Goal: Task Accomplishment & Management: Contribute content

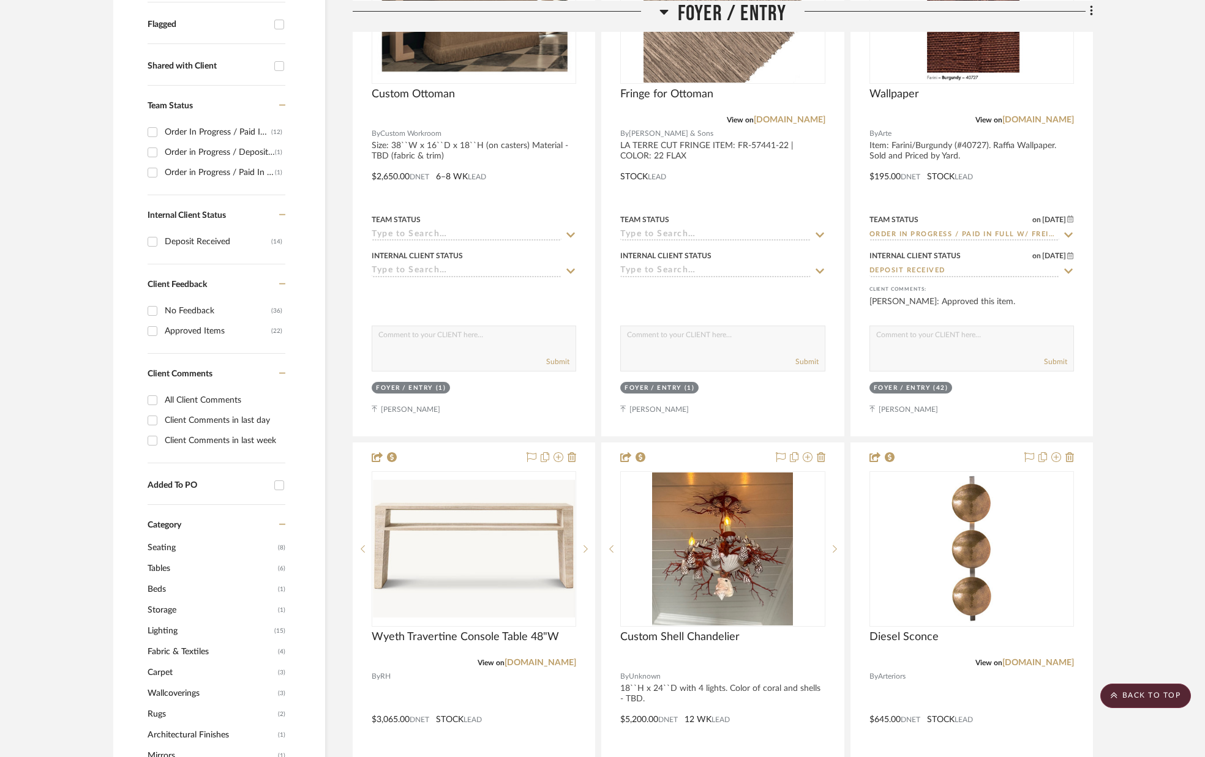
scroll to position [438, 0]
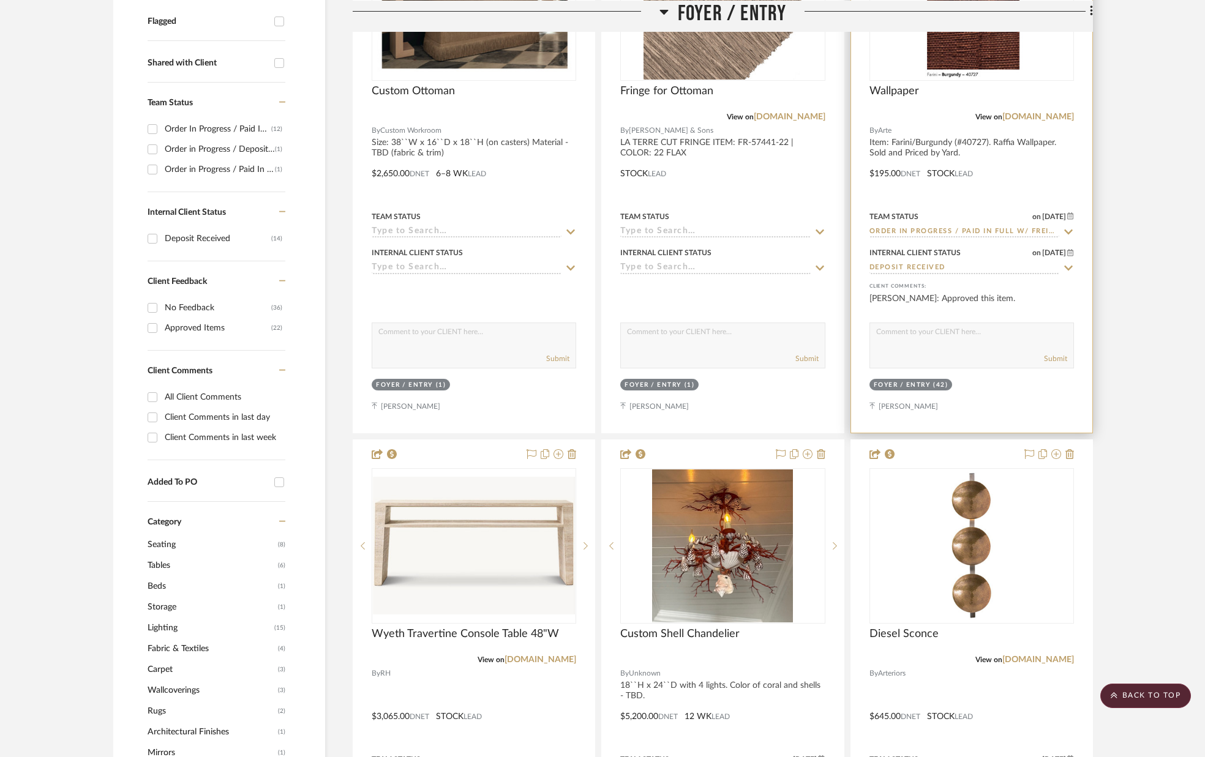
click at [1068, 268] on icon at bounding box center [1068, 268] width 11 height 10
click at [1065, 271] on icon at bounding box center [1068, 268] width 11 height 10
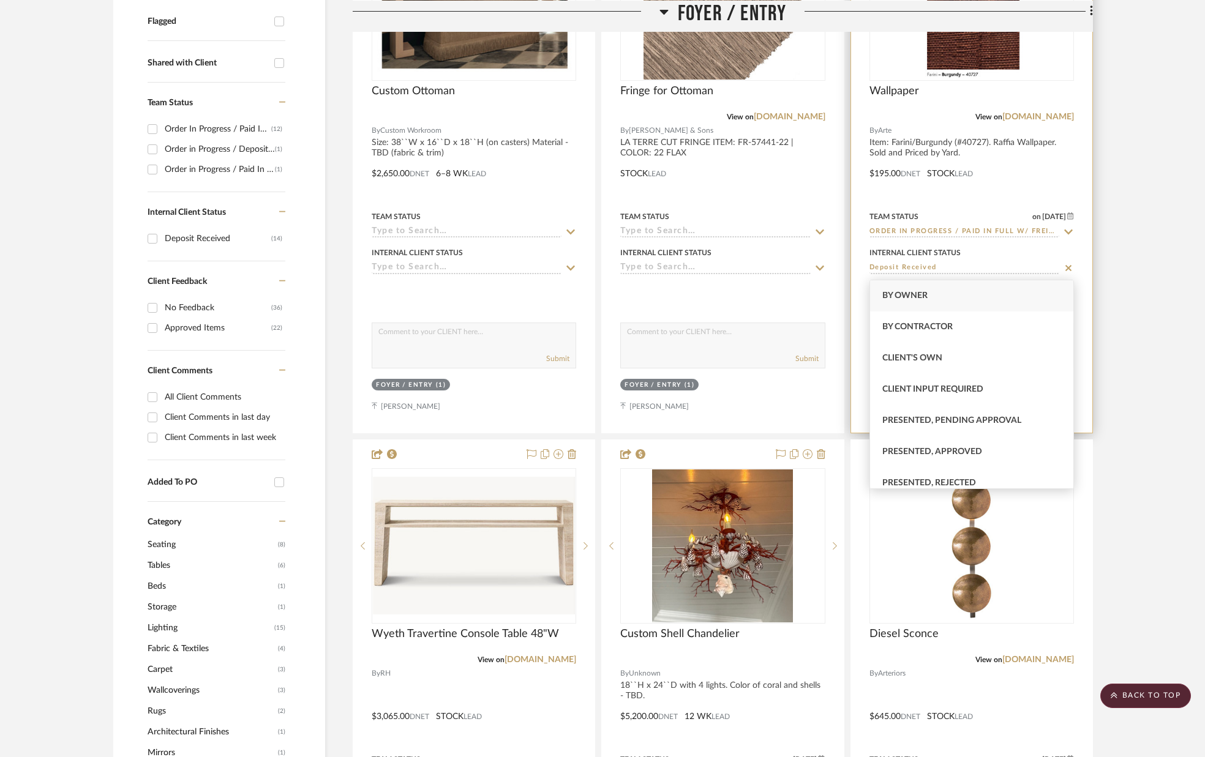
type input "[DATE]"
click at [1072, 230] on icon at bounding box center [1068, 232] width 11 height 10
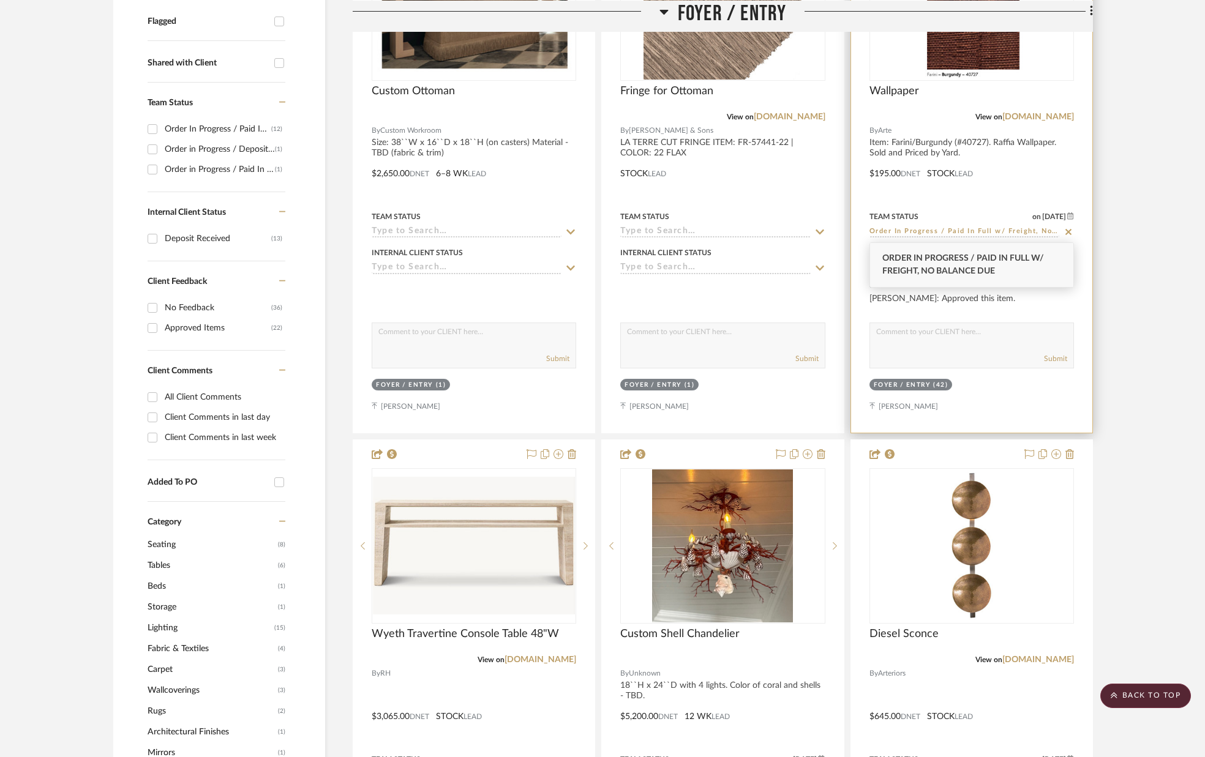
click at [1072, 230] on icon at bounding box center [1068, 232] width 11 height 10
type input "[DATE]"
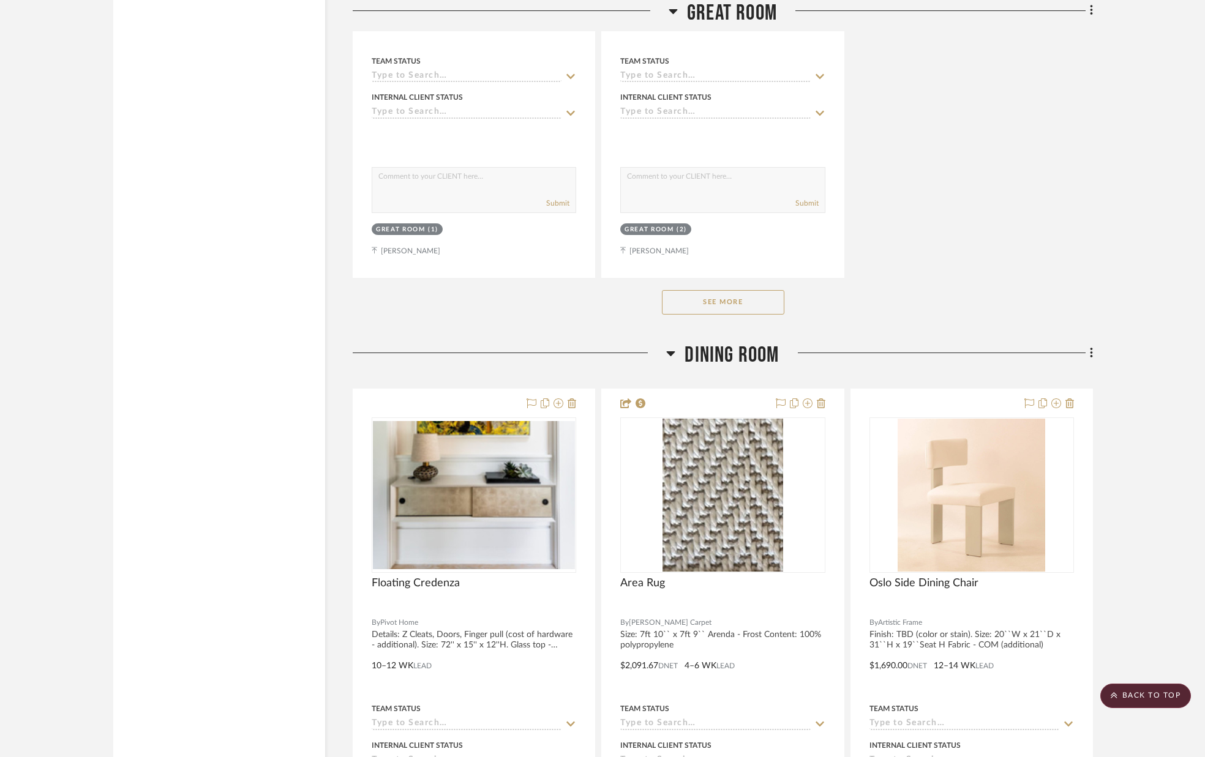
scroll to position [2822, 0]
click at [738, 308] on button "See More" at bounding box center [723, 302] width 122 height 24
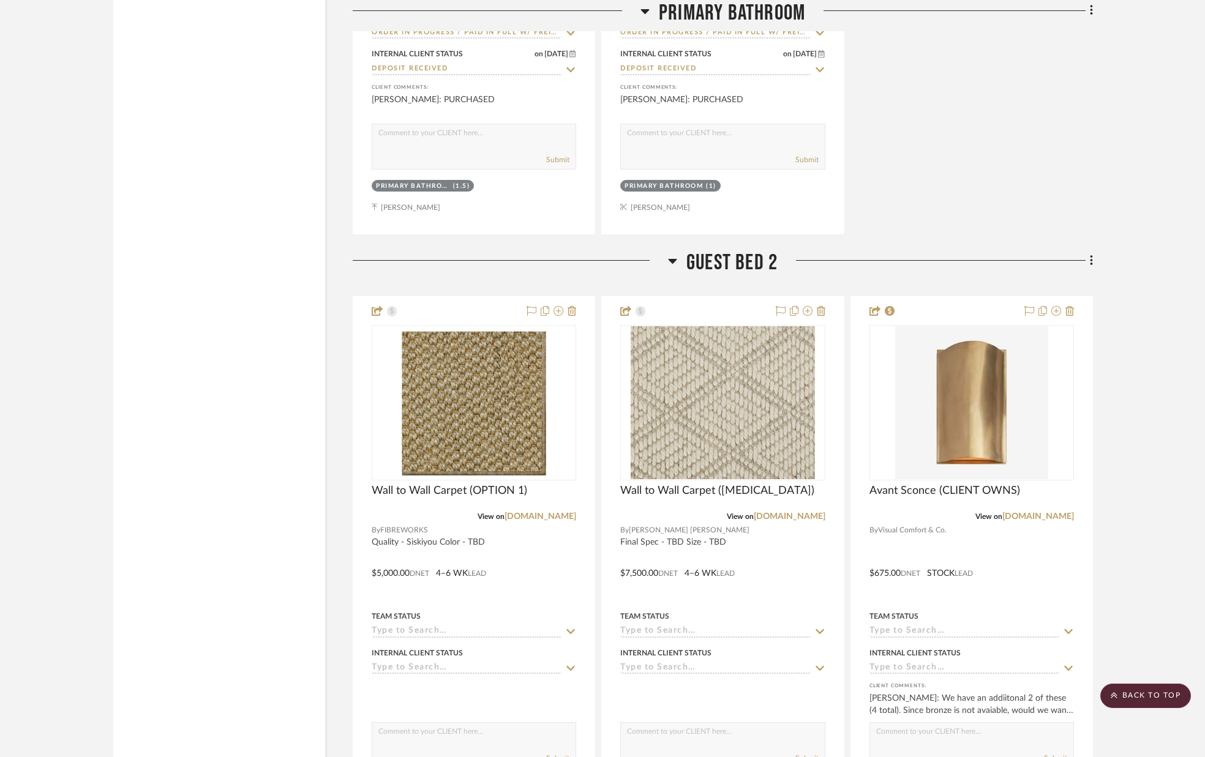
scroll to position [7705, 0]
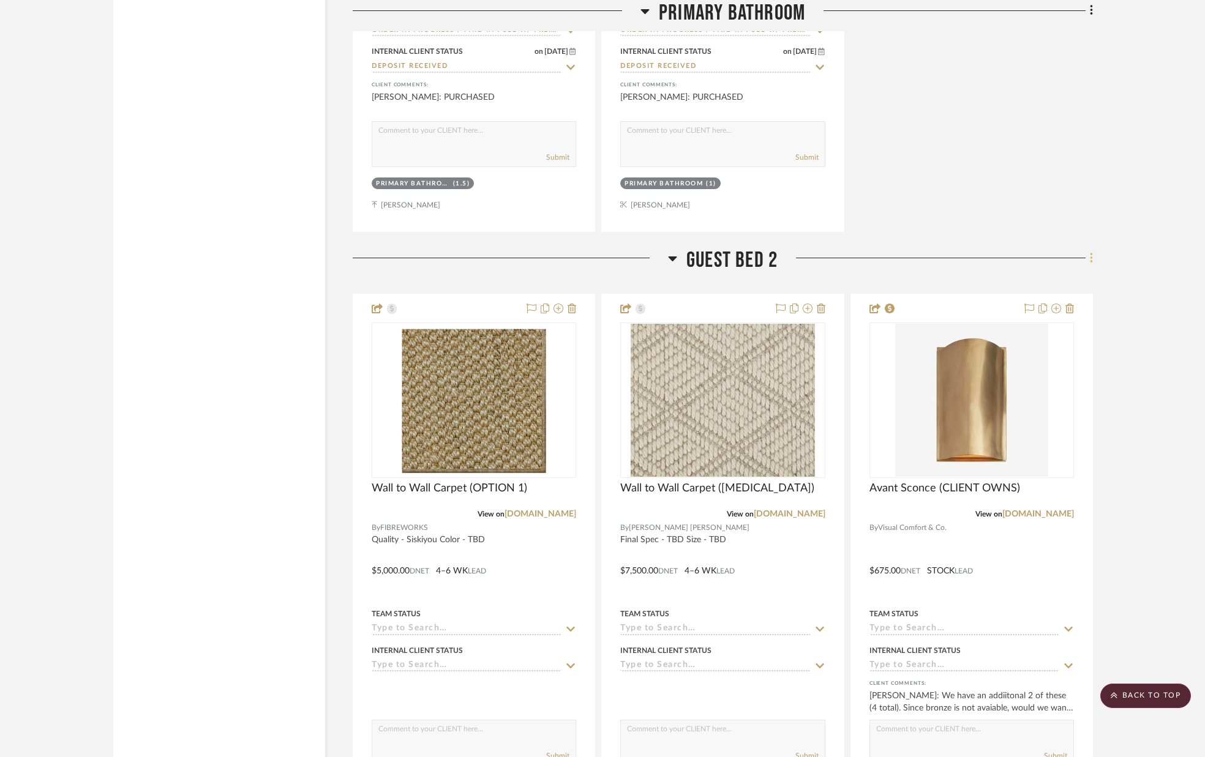
click at [1088, 261] on fa-icon at bounding box center [1090, 259] width 8 height 20
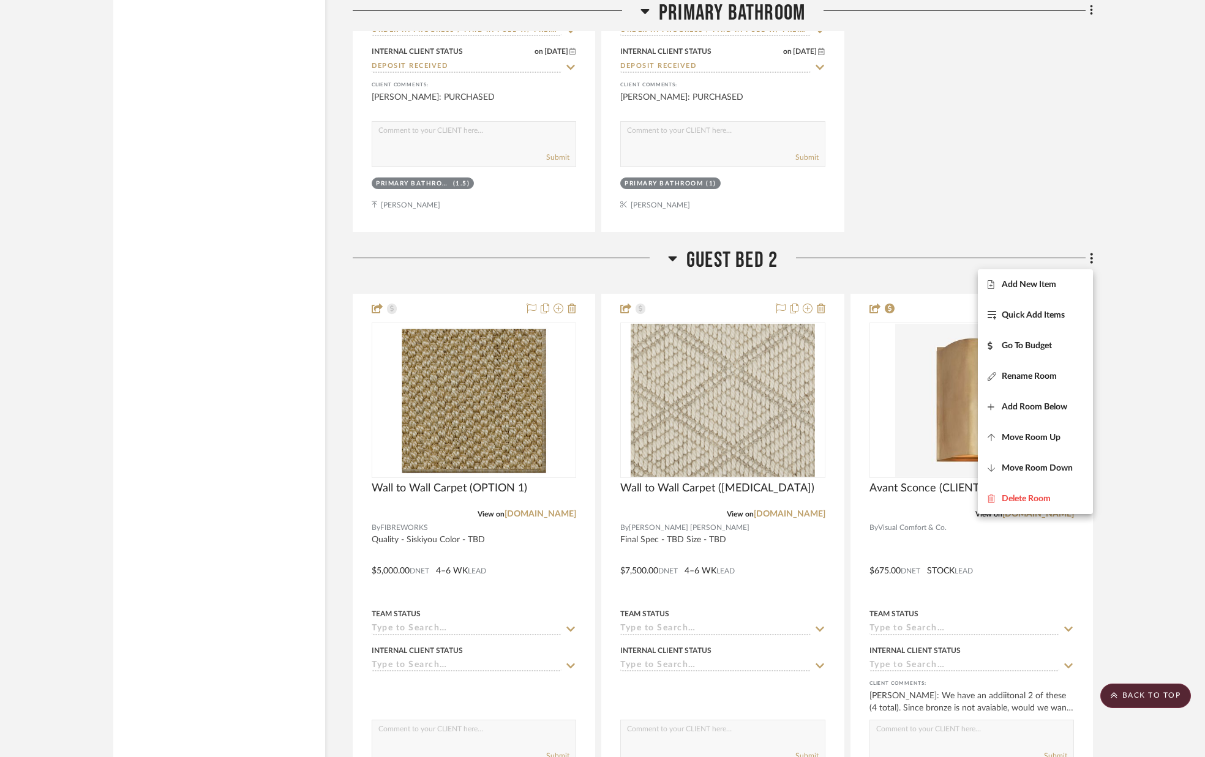
click at [1034, 283] on span "Add New Item" at bounding box center [1029, 284] width 54 height 10
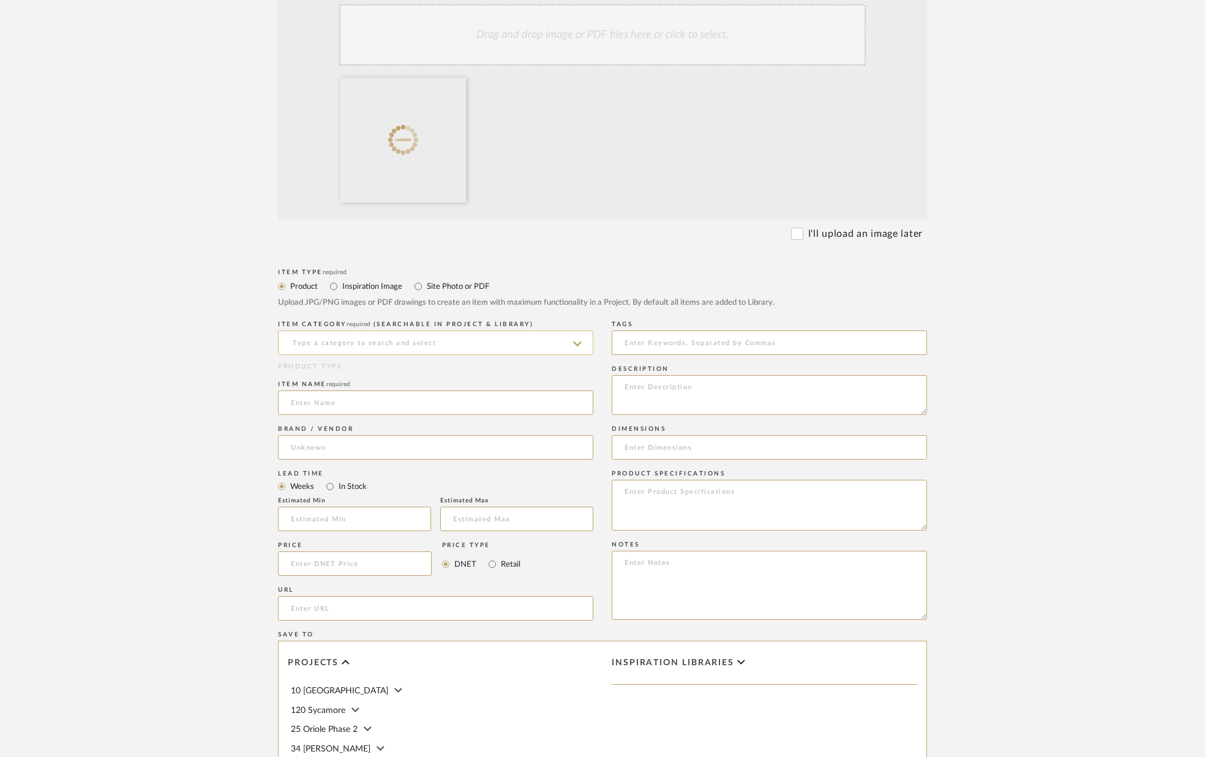
scroll to position [292, 0]
click at [485, 340] on input at bounding box center [435, 337] width 315 height 24
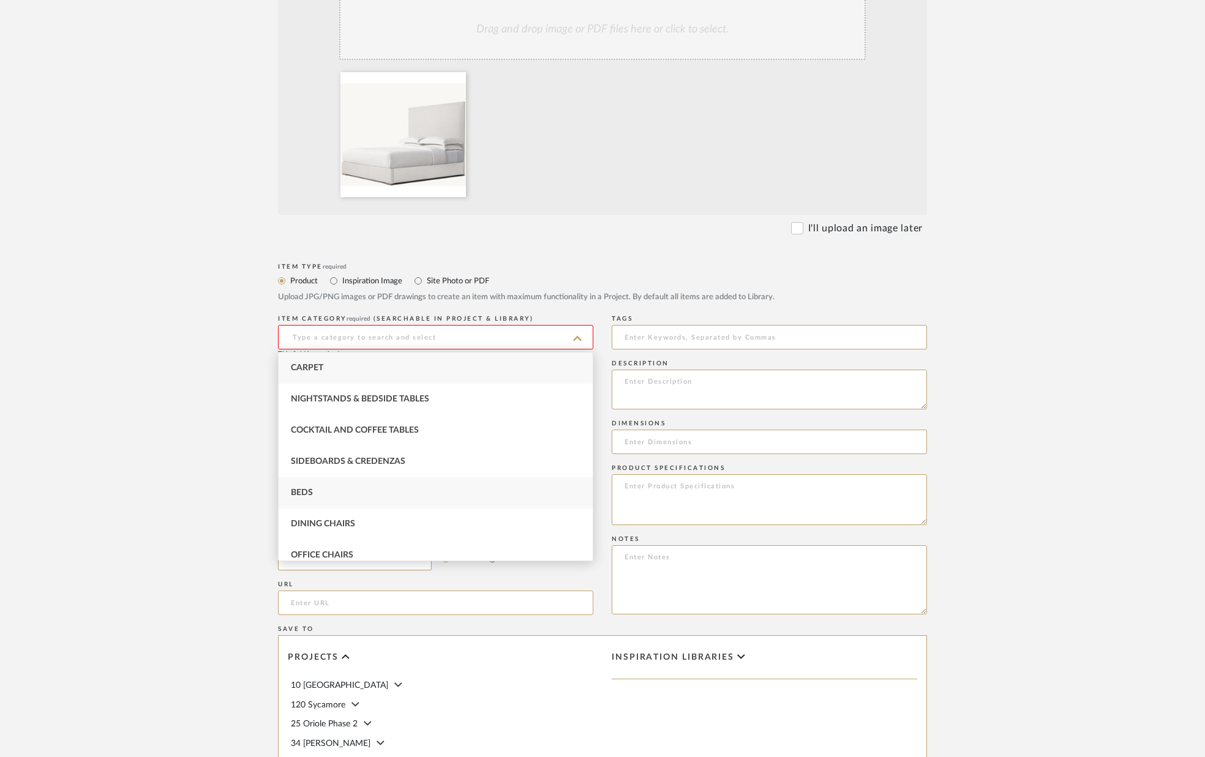
click at [424, 489] on div "Beds" at bounding box center [436, 493] width 314 height 31
type input "Beds"
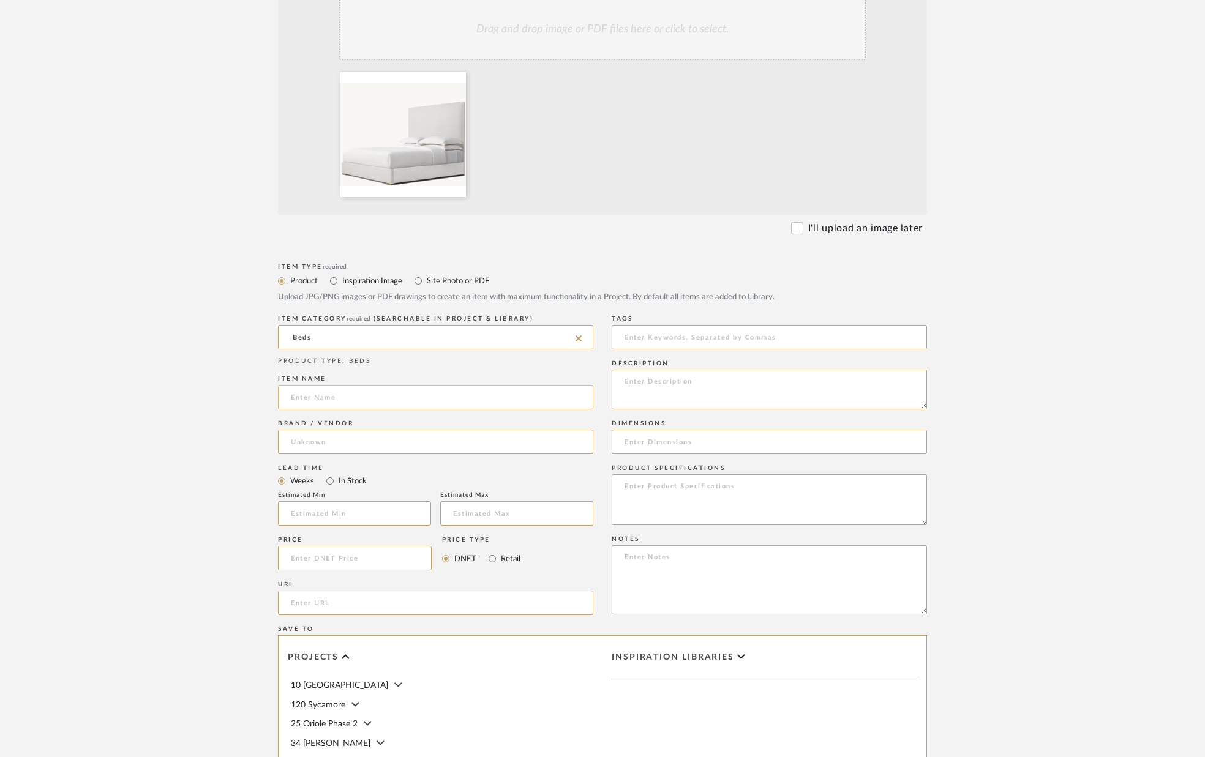
click at [401, 394] on input at bounding box center [435, 397] width 315 height 24
type input "[PERSON_NAME] Fabric Bed"
click at [400, 439] on input at bounding box center [435, 442] width 315 height 24
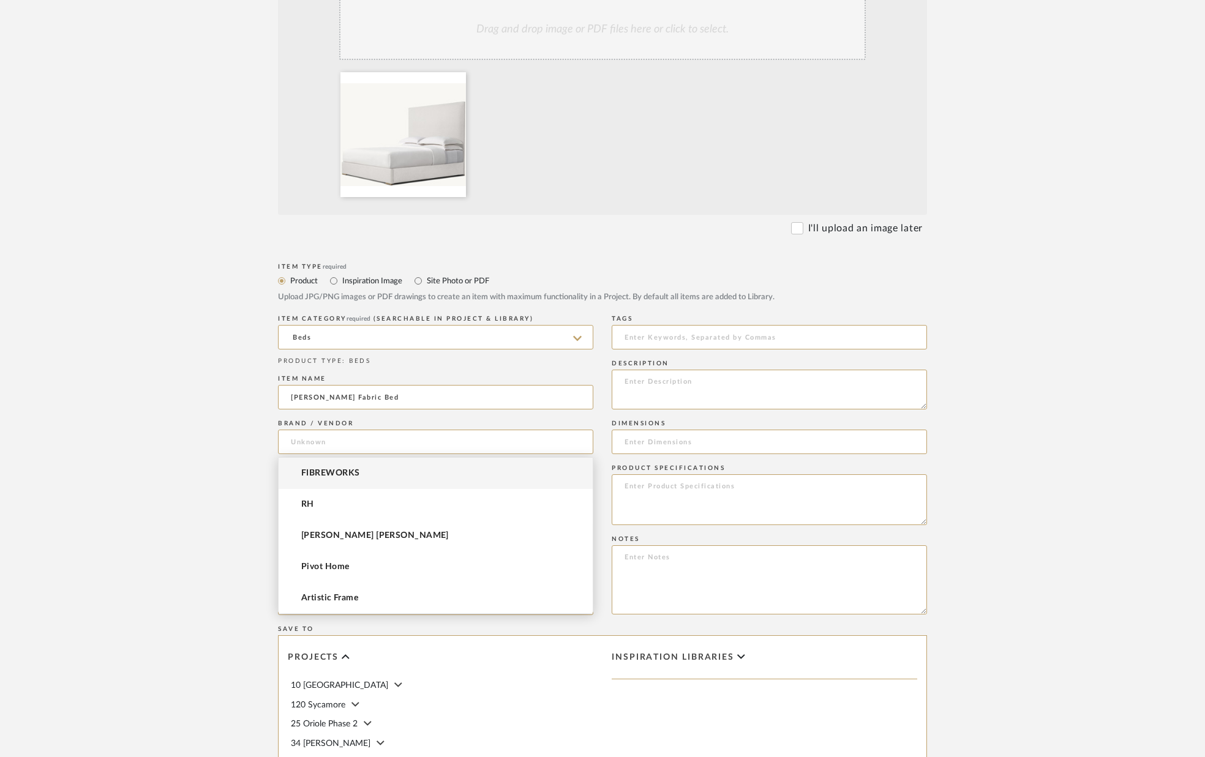
click at [385, 500] on mat-option "RH" at bounding box center [436, 504] width 314 height 31
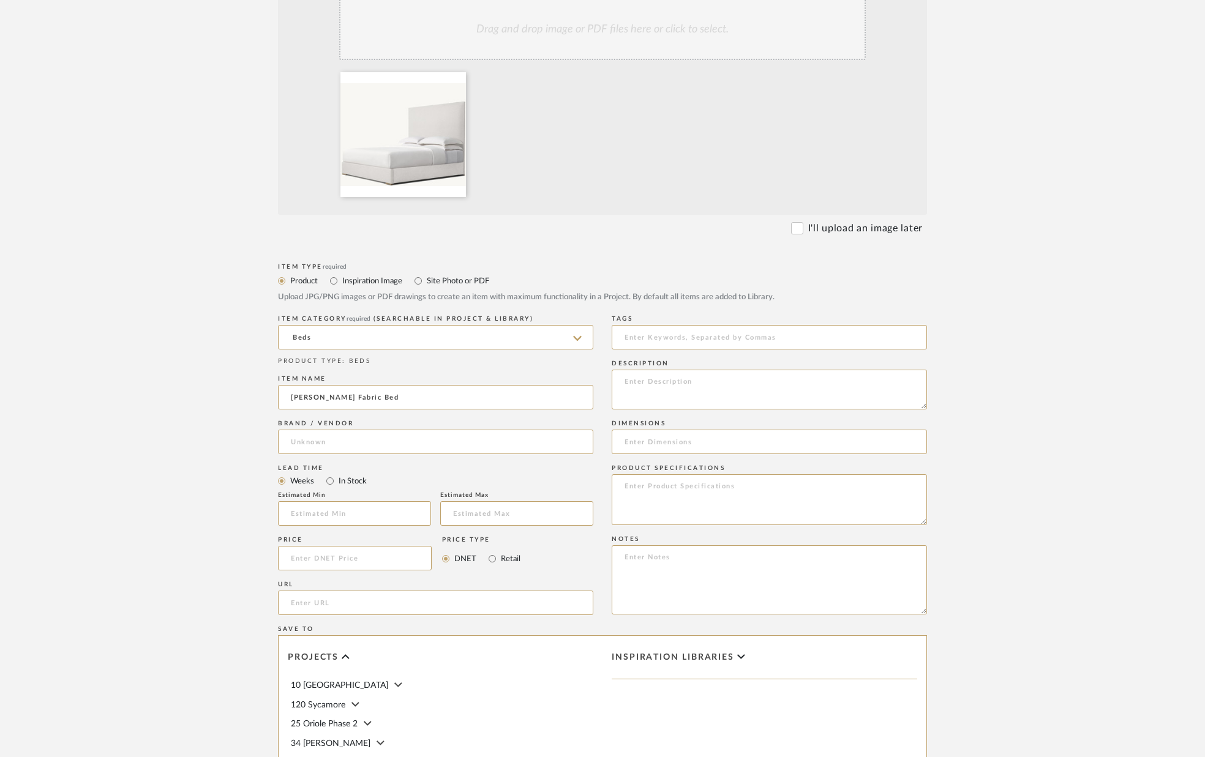
type input "RH"
click at [647, 380] on textarea at bounding box center [769, 390] width 315 height 40
type textarea "Fabric - TBD. Size: King. Headboard height: 48`` version."
click at [358, 509] on input at bounding box center [354, 513] width 153 height 24
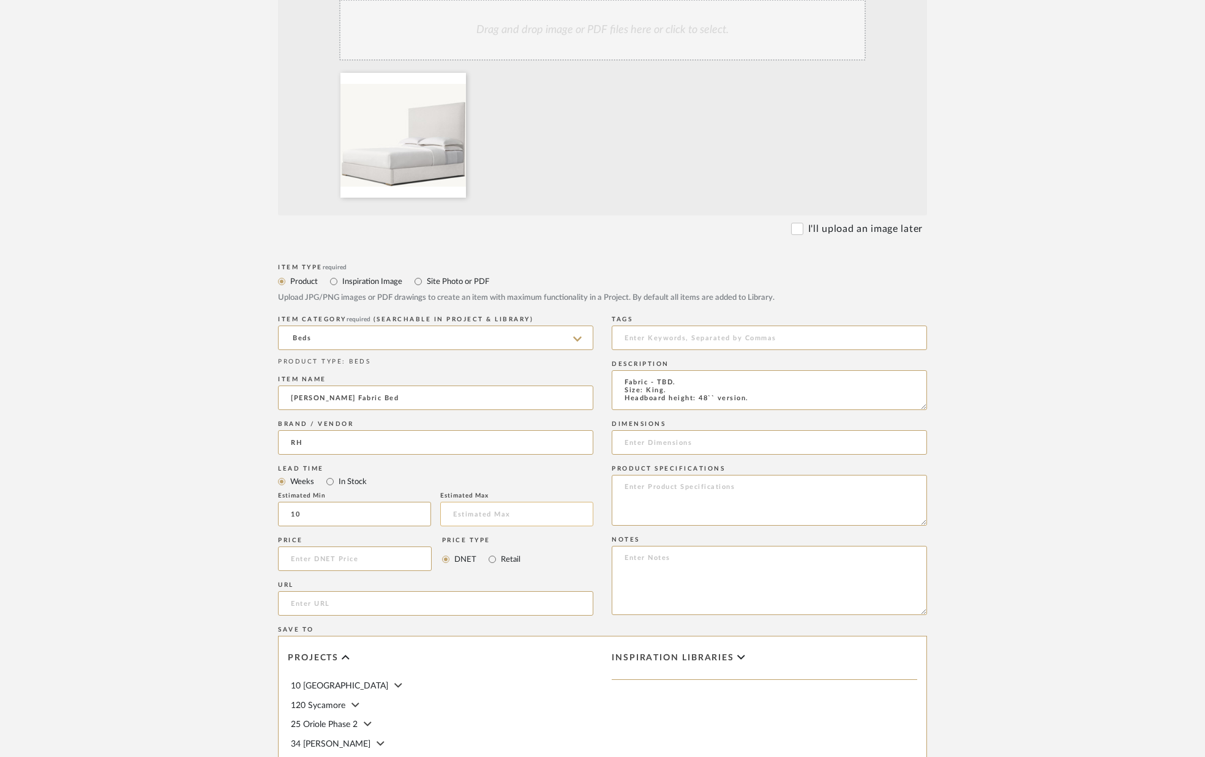
type input "10"
click at [467, 514] on input "text" at bounding box center [516, 514] width 153 height 24
type input "10"
click at [407, 556] on input at bounding box center [355, 559] width 154 height 24
type input "$2,055.00"
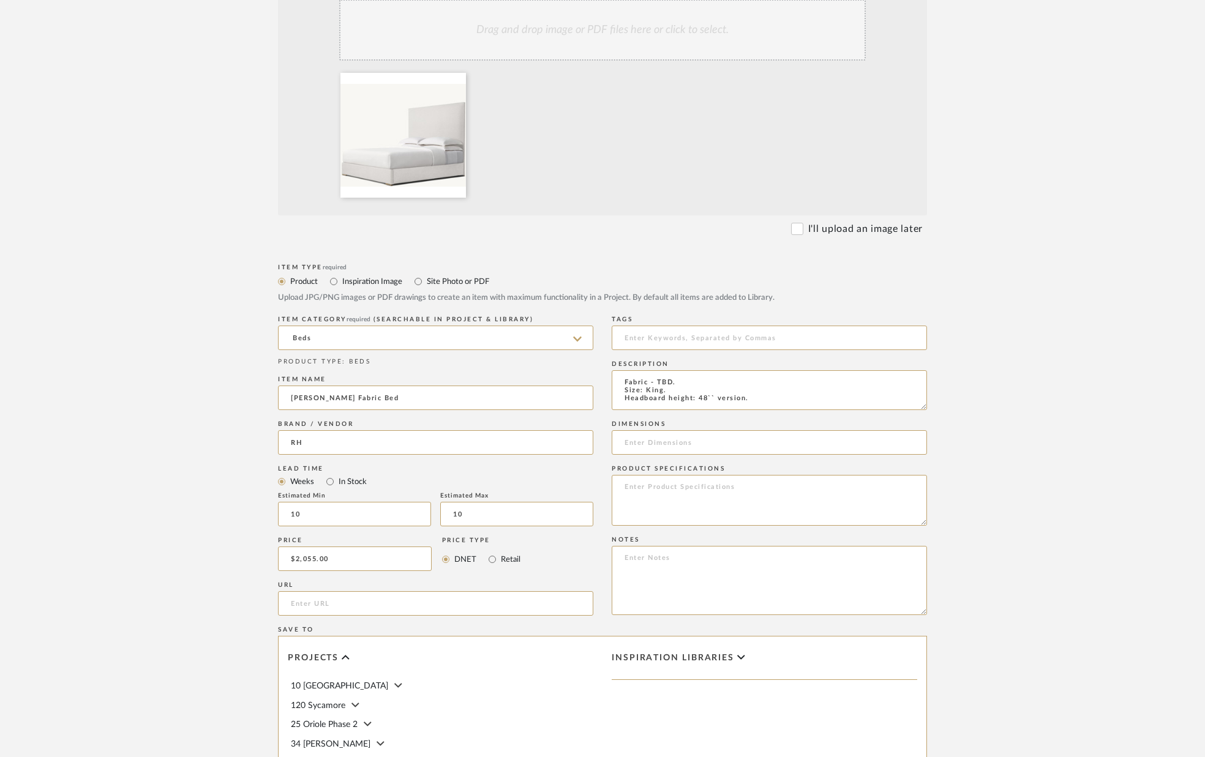
click at [563, 569] on div "Price $2,055.00 Price Type DNET Retail" at bounding box center [435, 556] width 315 height 45
click at [418, 603] on input "url" at bounding box center [435, 603] width 315 height 24
paste input "[URL][DOMAIN_NAME]"
type input "[URL][DOMAIN_NAME]"
click at [691, 491] on textarea at bounding box center [769, 500] width 315 height 51
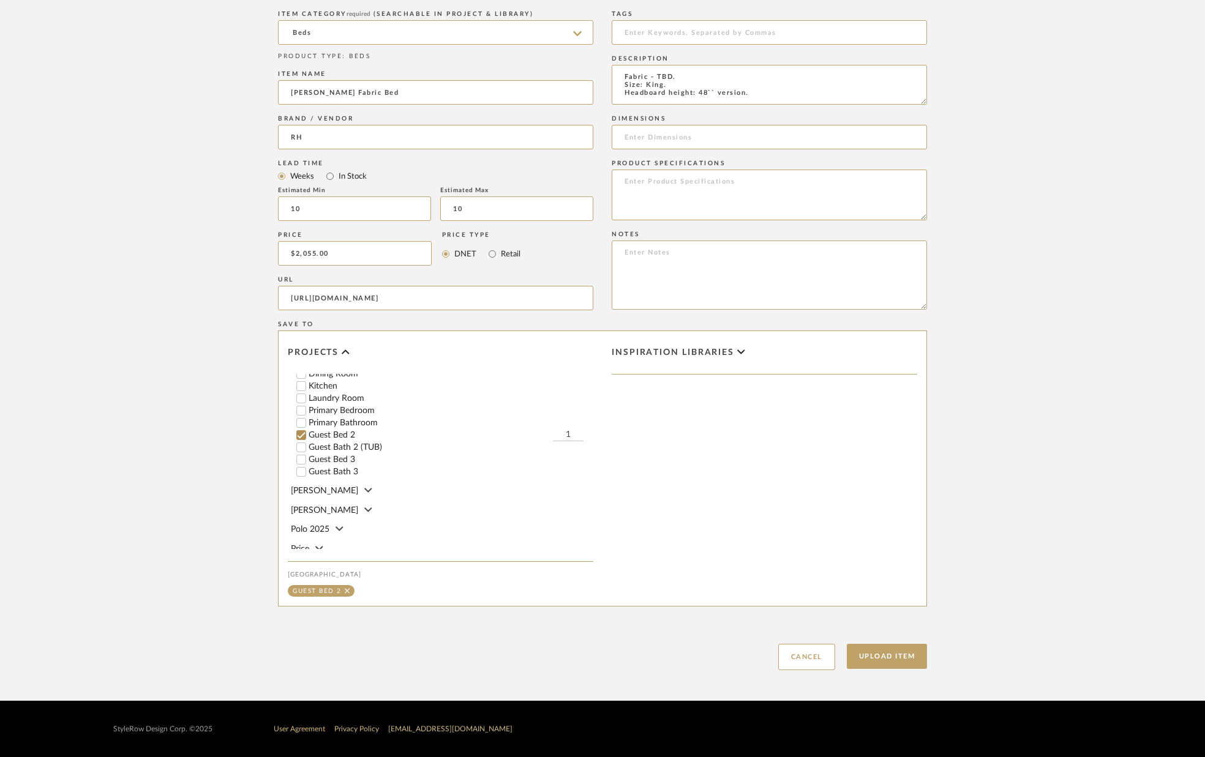
scroll to position [292, 0]
click at [300, 451] on input "Guest Bed 3" at bounding box center [301, 457] width 12 height 12
click at [891, 655] on button "Upload Item" at bounding box center [887, 656] width 81 height 25
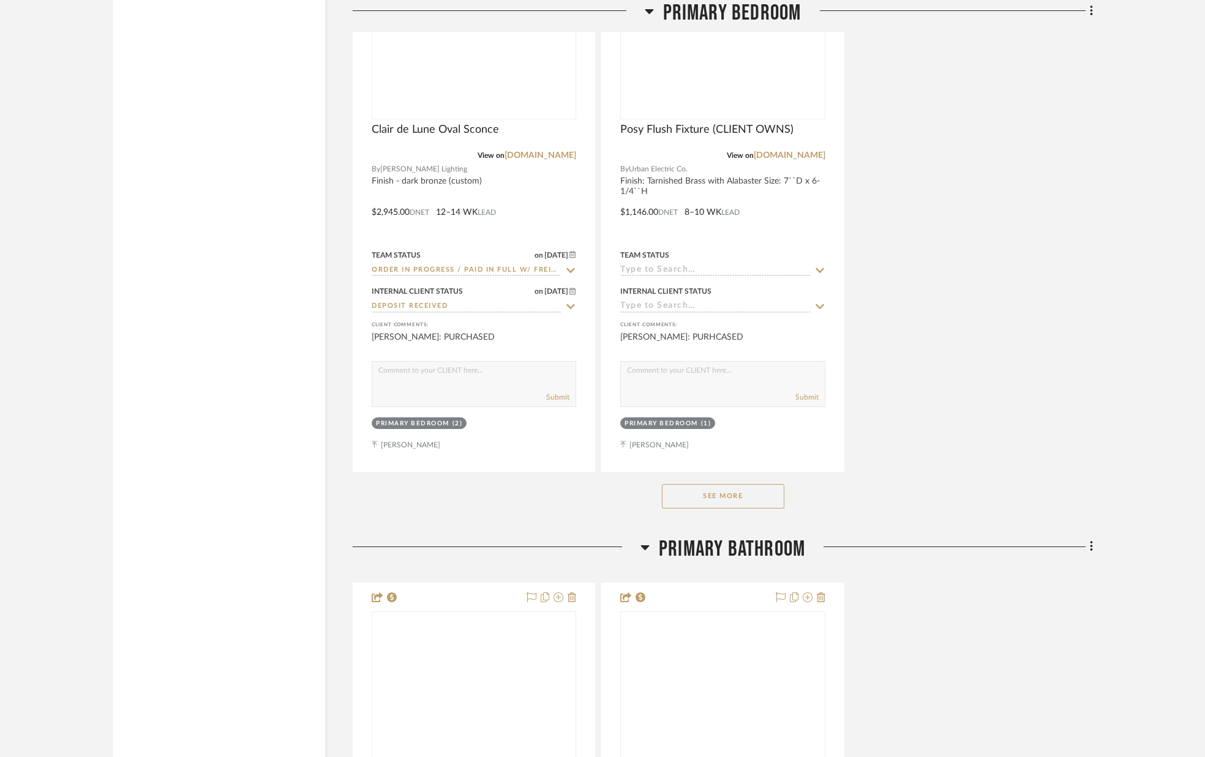
scroll to position [7938, 0]
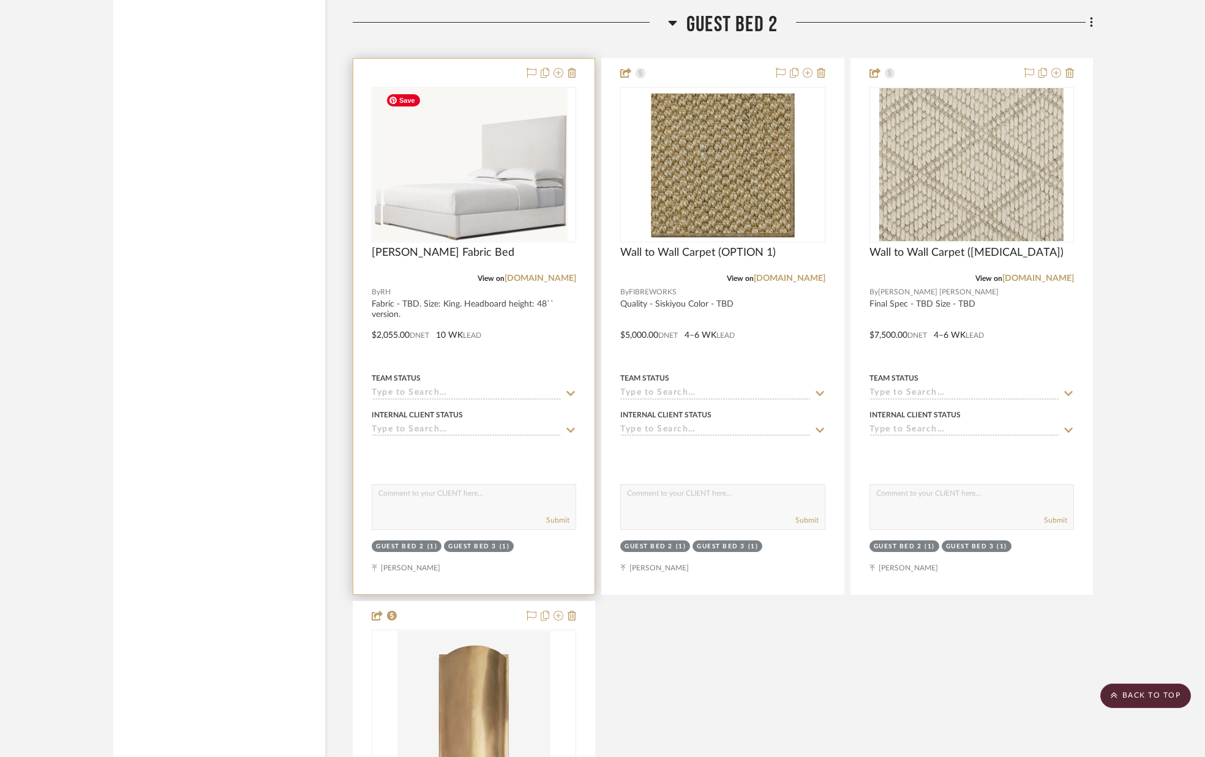
click at [455, 140] on div at bounding box center [474, 165] width 205 height 156
click at [452, 149] on img "0" at bounding box center [474, 164] width 187 height 153
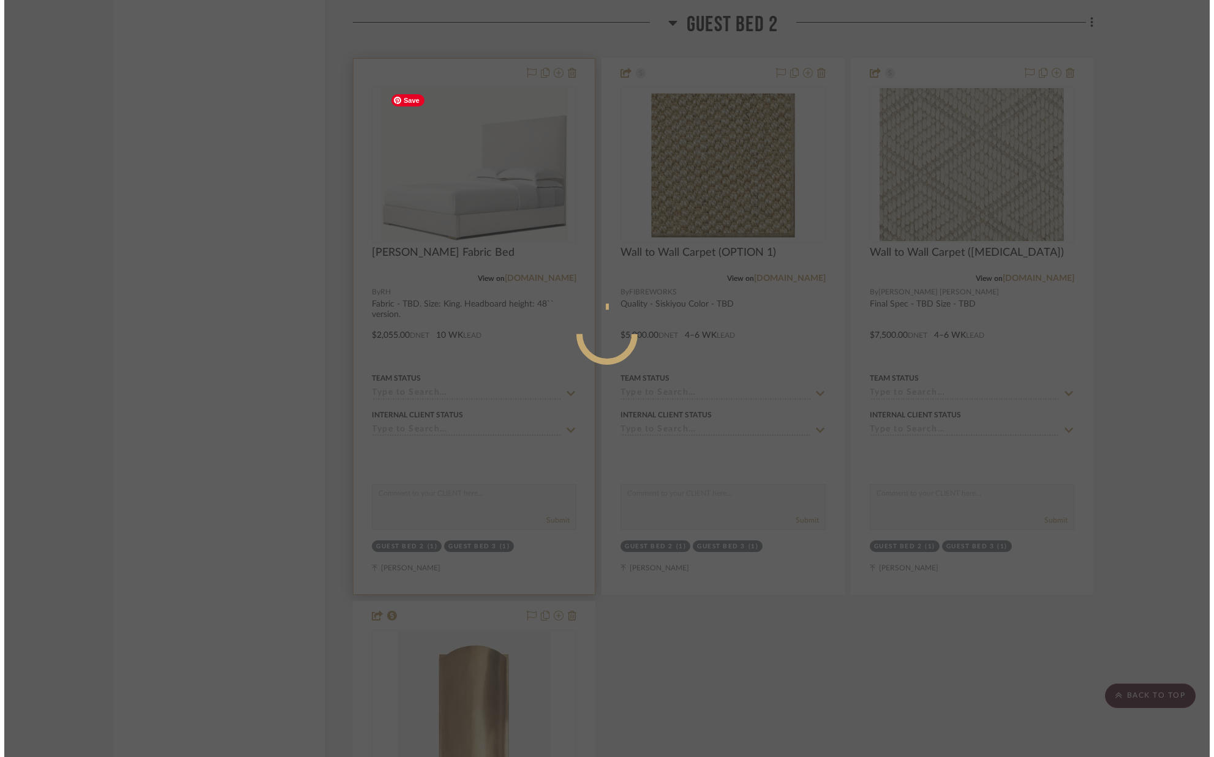
scroll to position [0, 0]
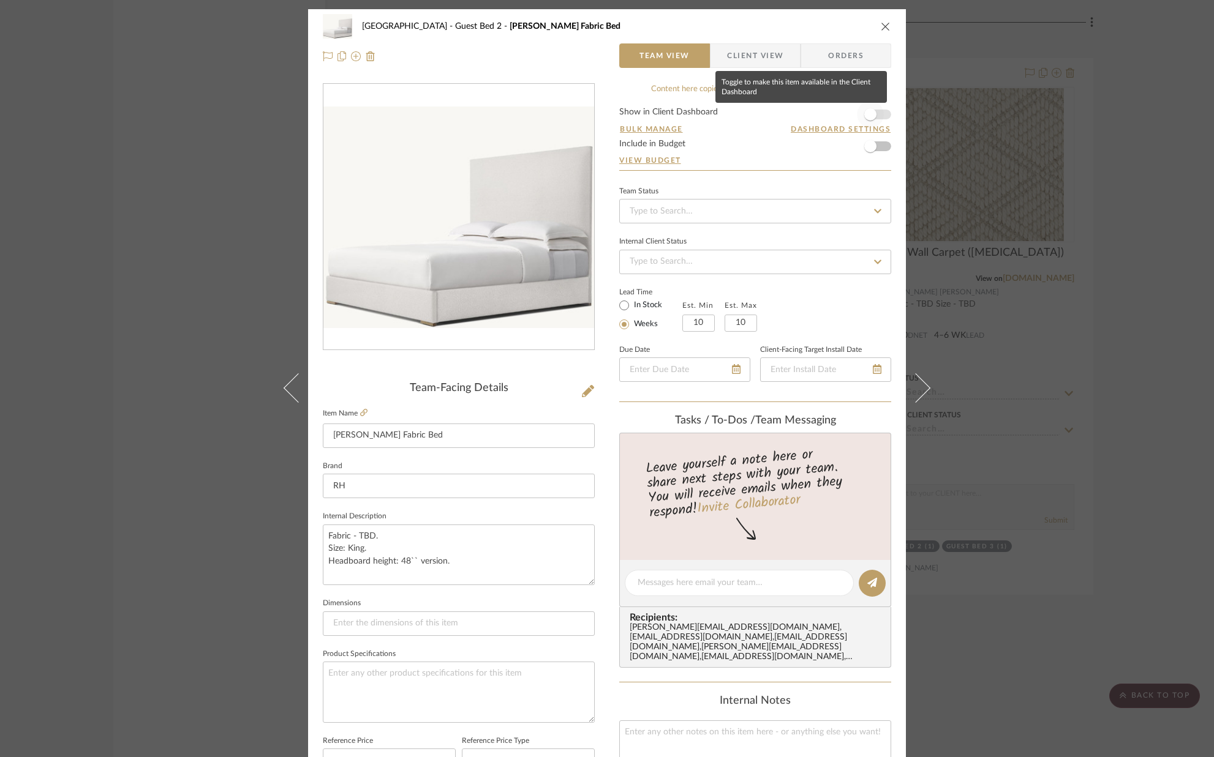
click at [877, 114] on span "button" at bounding box center [870, 114] width 27 height 27
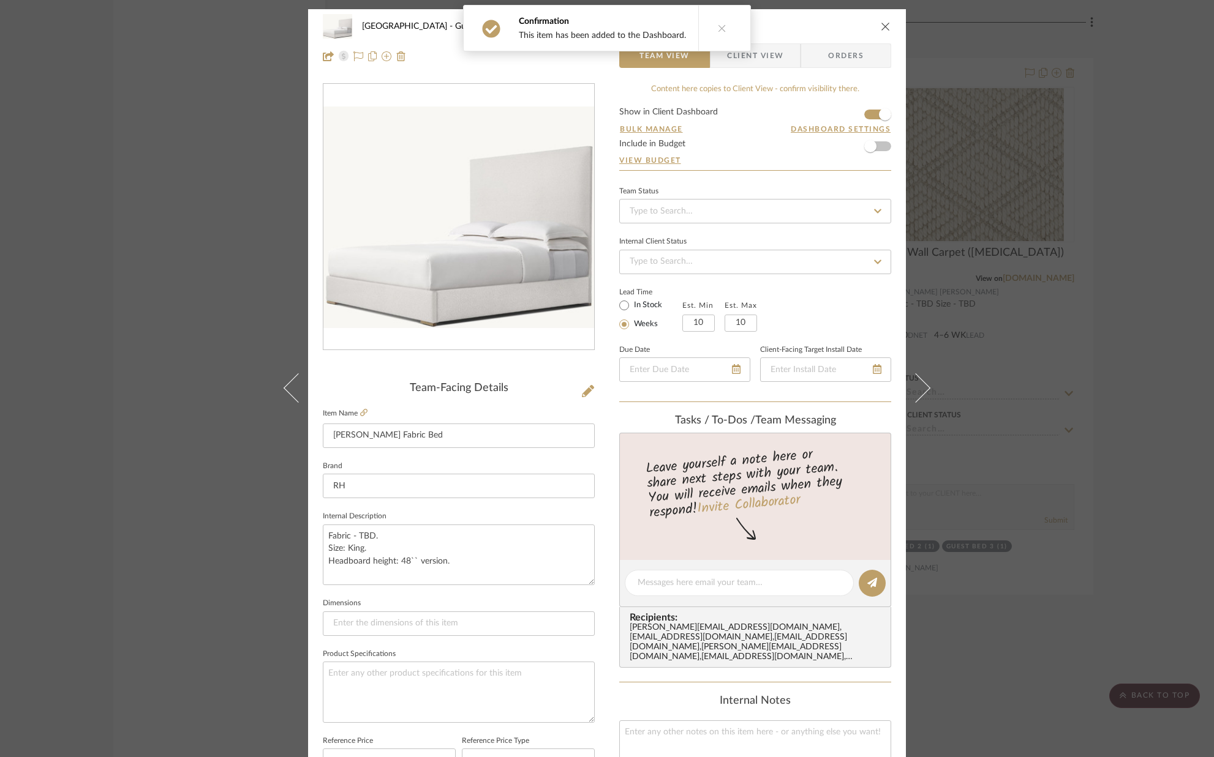
click at [882, 30] on icon "close" at bounding box center [885, 26] width 10 height 10
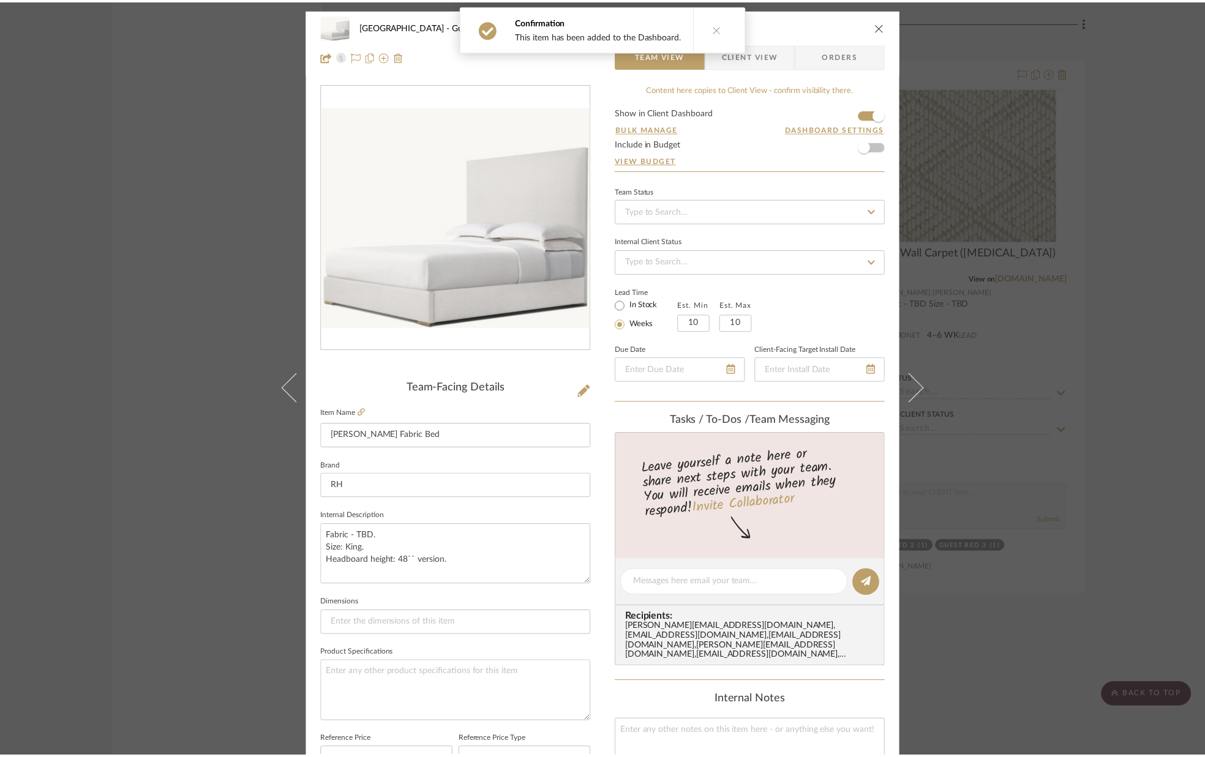
scroll to position [7938, 0]
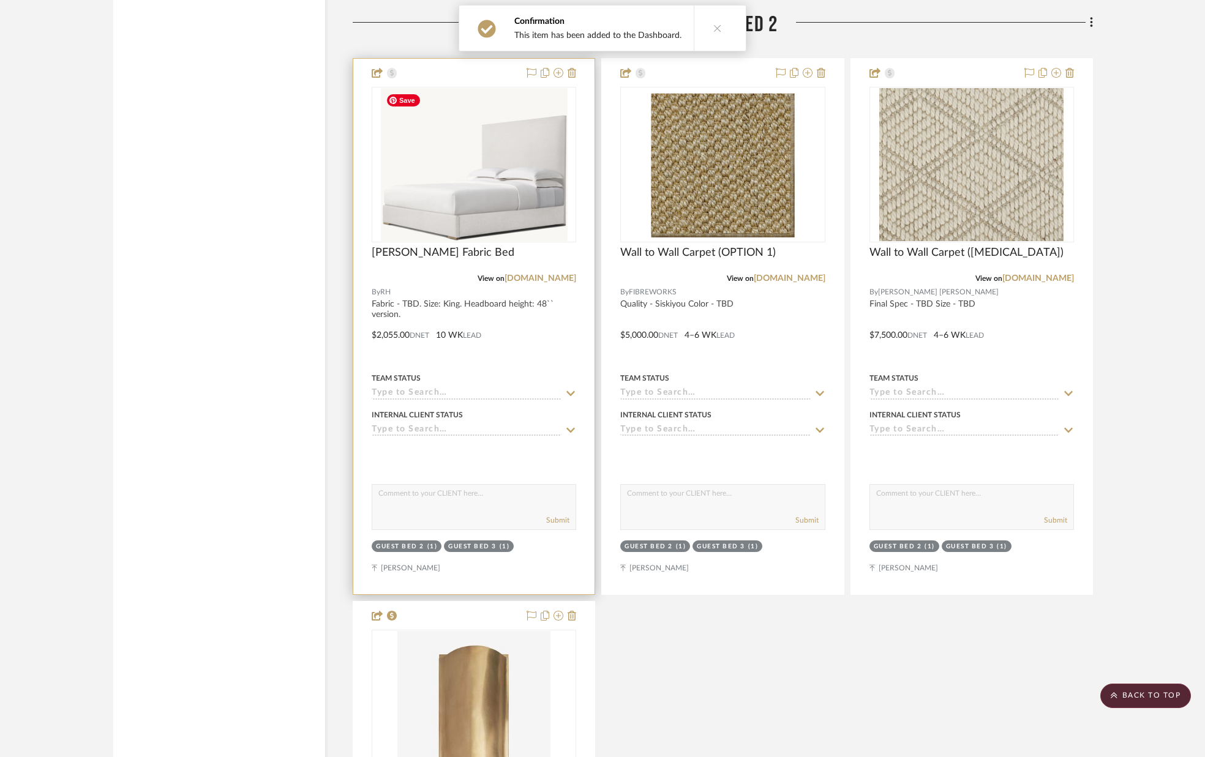
click at [503, 206] on img "0" at bounding box center [474, 164] width 187 height 153
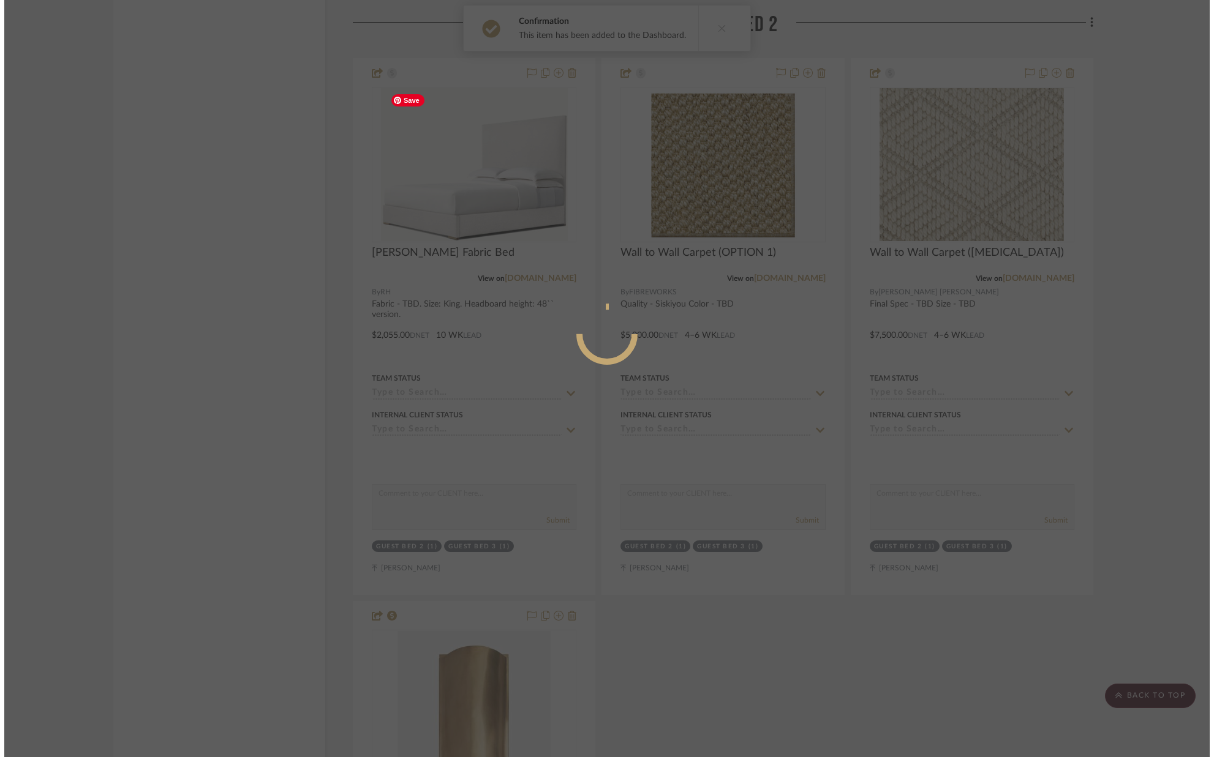
scroll to position [0, 0]
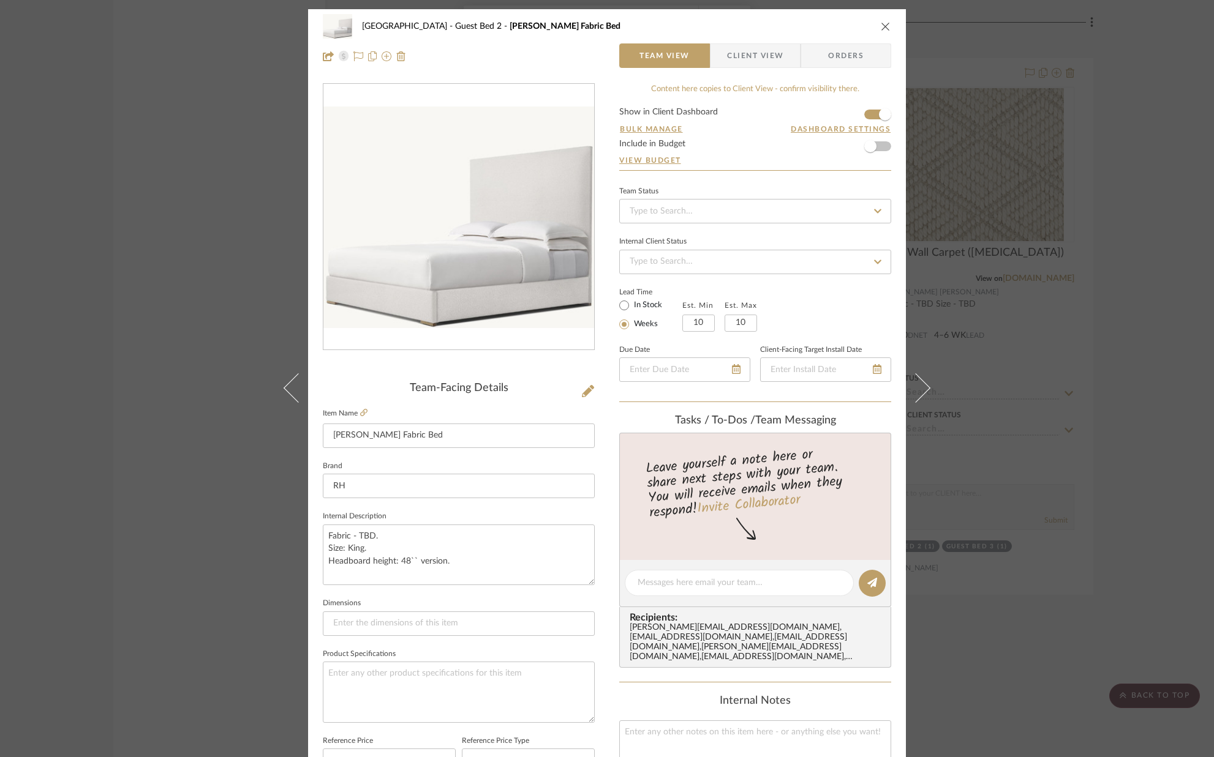
click at [735, 64] on span "Client View" at bounding box center [755, 55] width 56 height 24
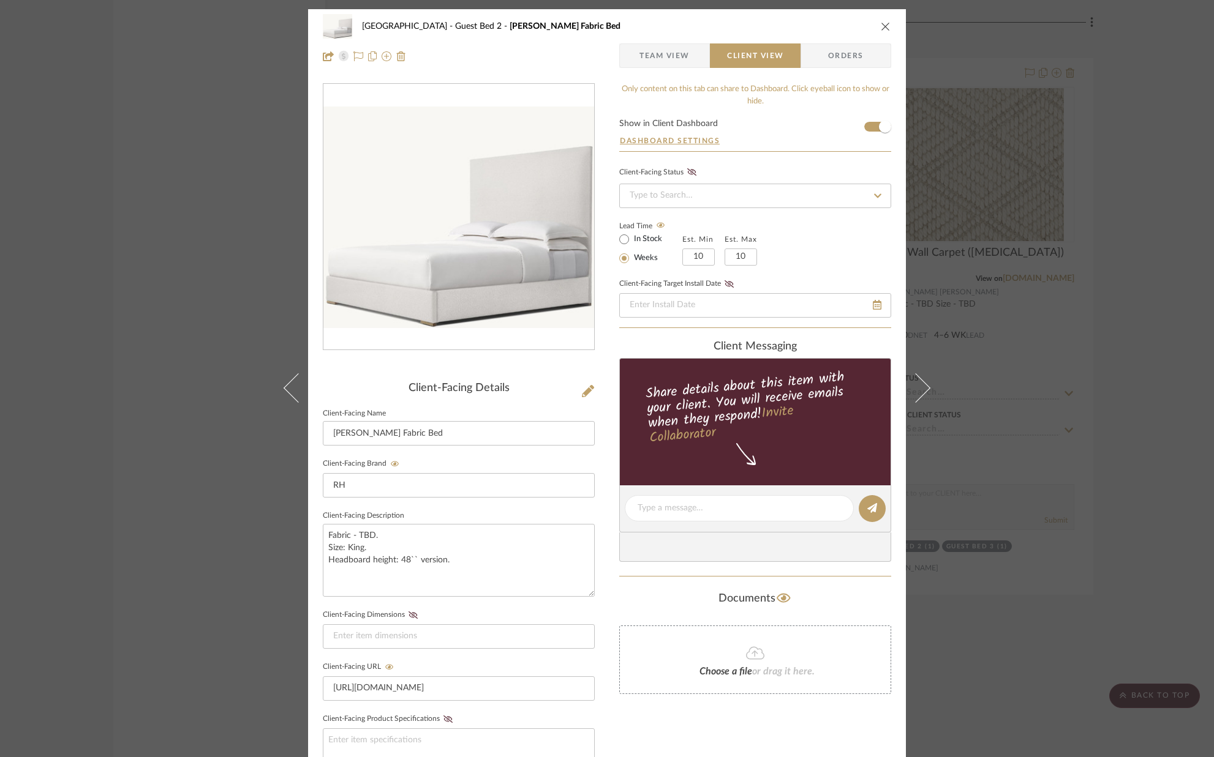
click at [880, 26] on icon "close" at bounding box center [885, 26] width 10 height 10
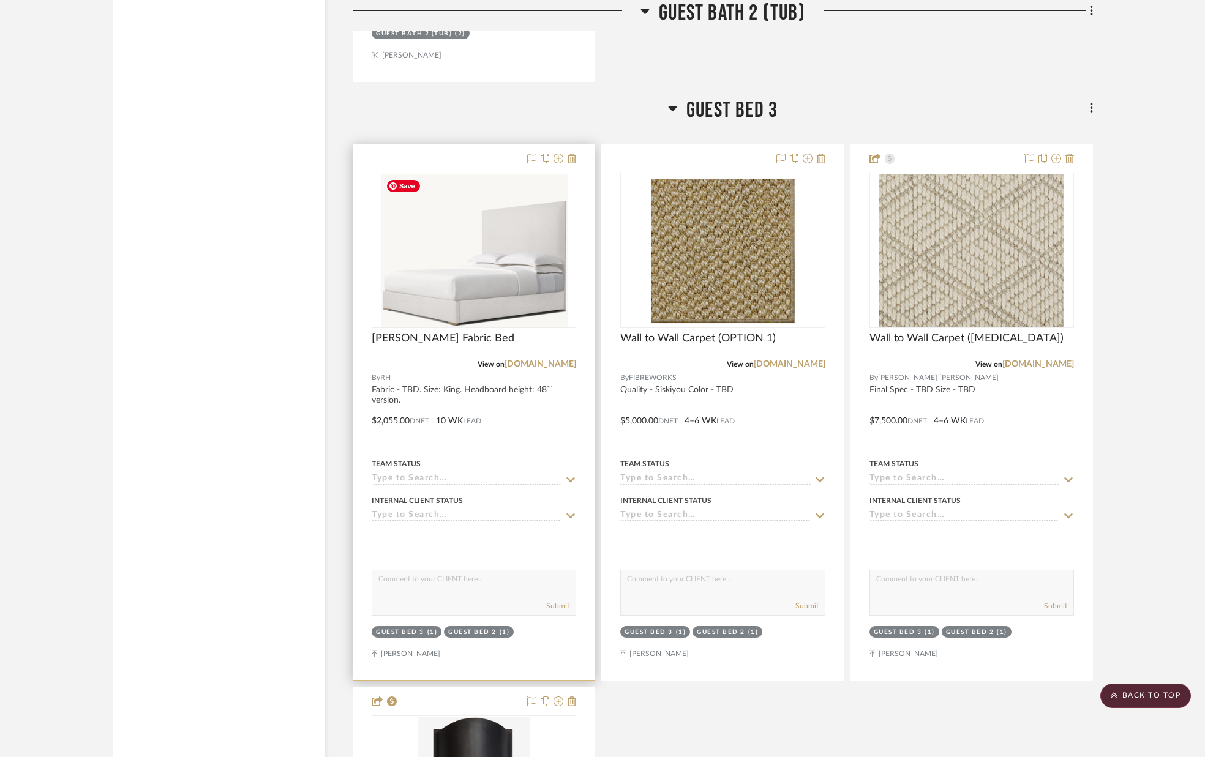
scroll to position [9595, 0]
click at [492, 274] on img "0" at bounding box center [474, 249] width 187 height 153
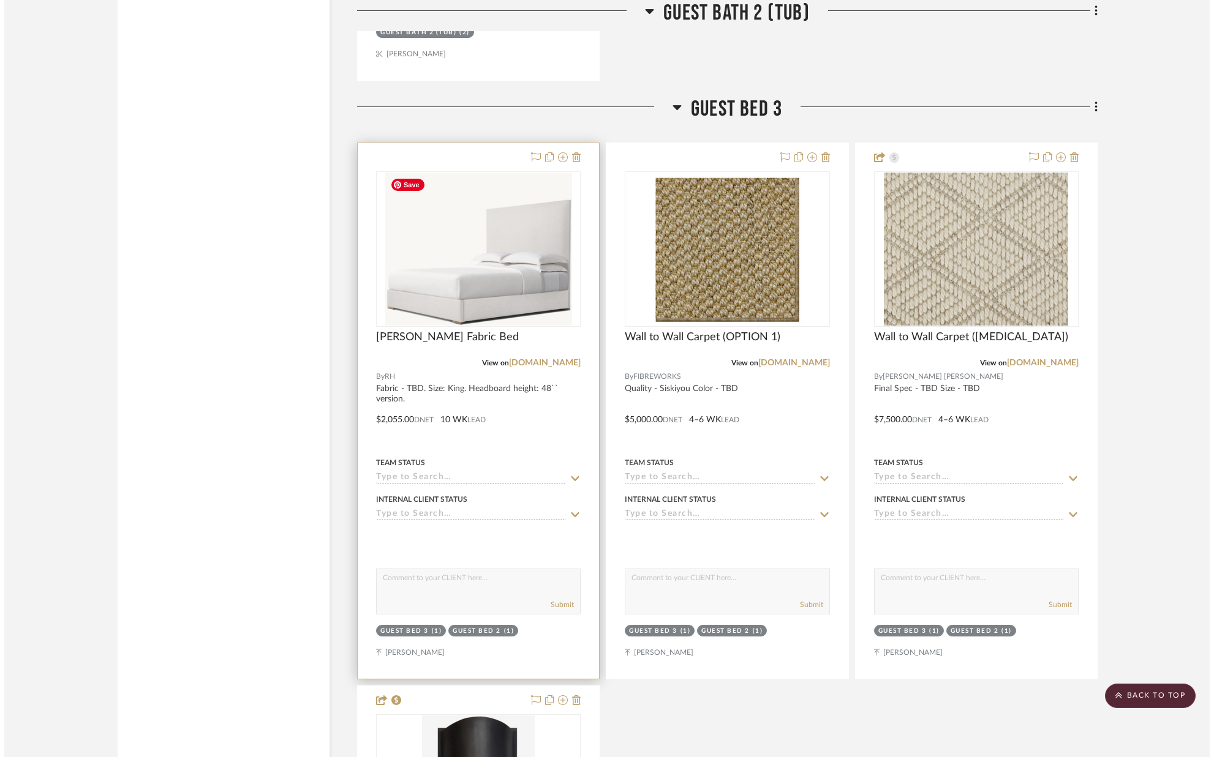
scroll to position [0, 0]
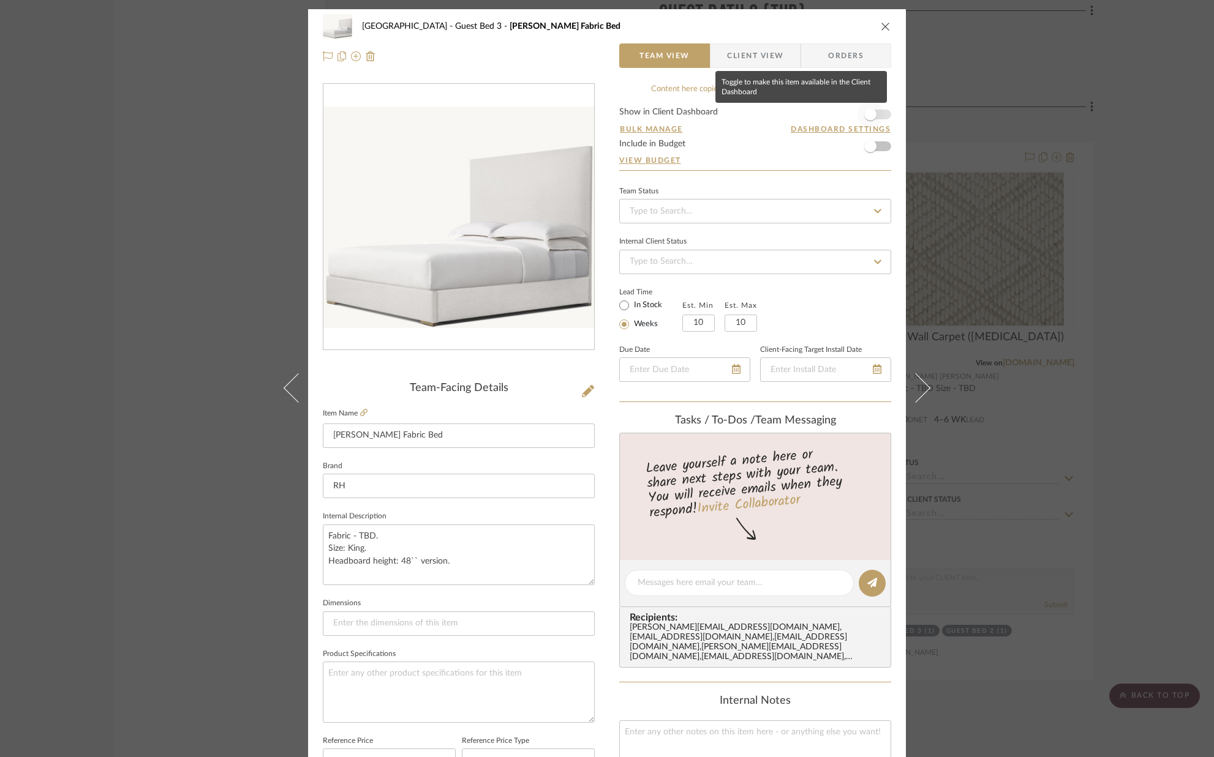
click at [869, 118] on span "button" at bounding box center [870, 114] width 12 height 12
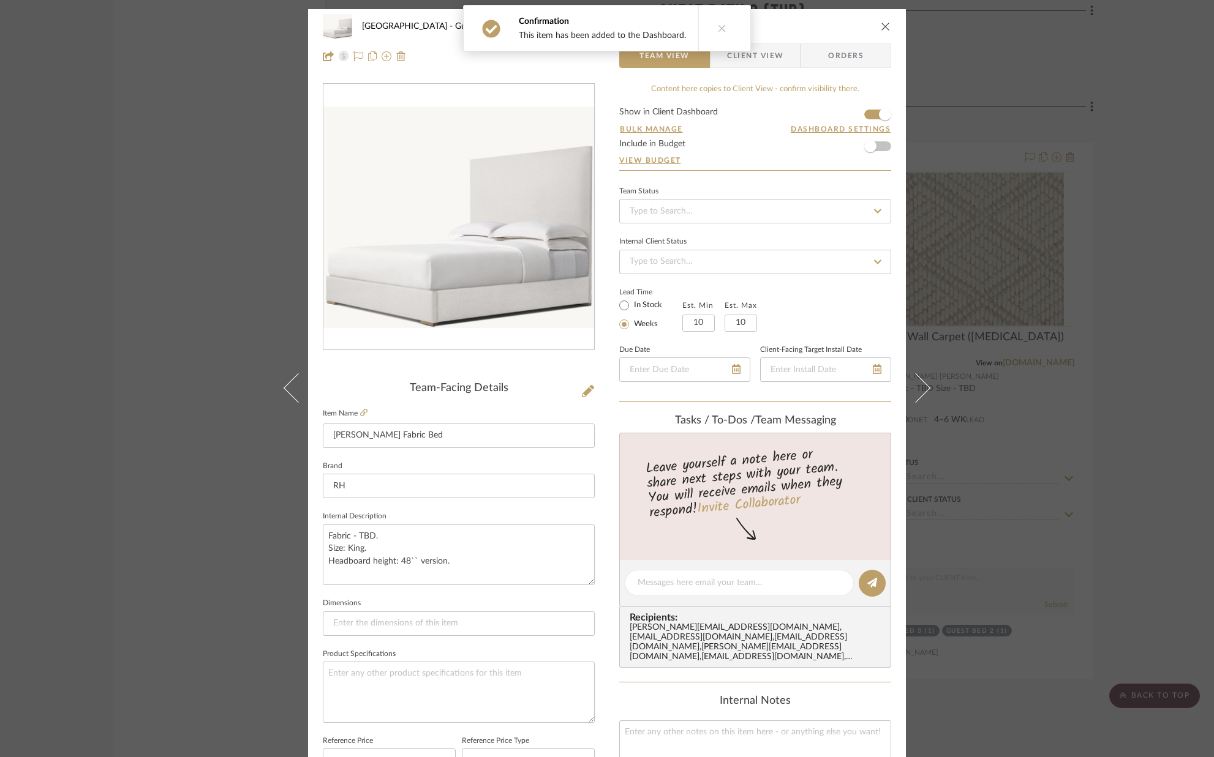
click at [882, 28] on icon "close" at bounding box center [885, 26] width 10 height 10
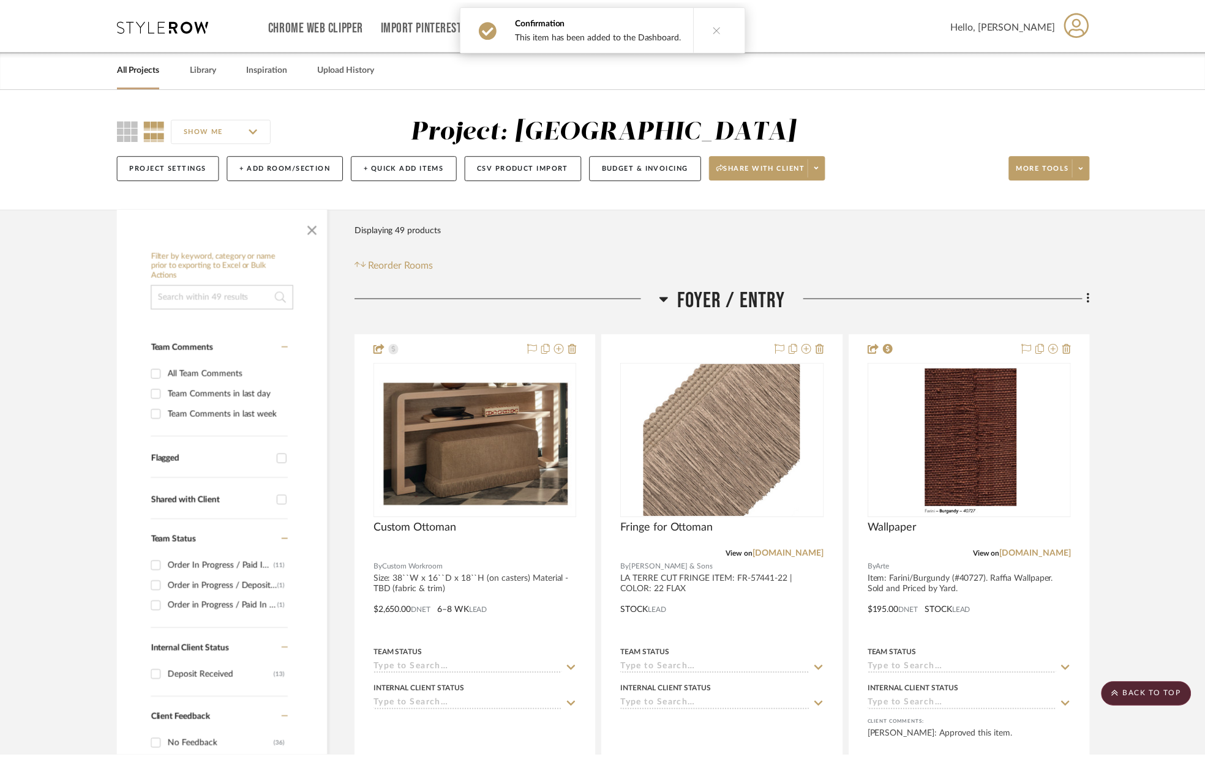
scroll to position [9595, 0]
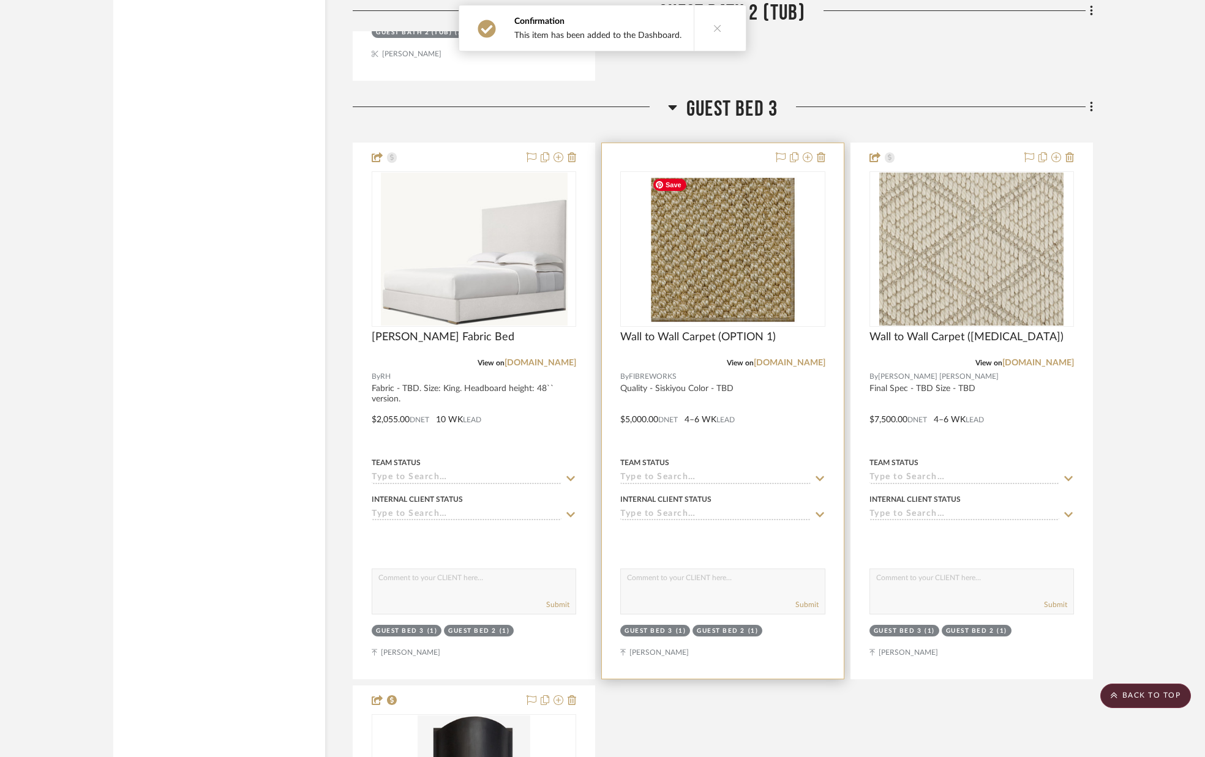
click at [776, 224] on img "0" at bounding box center [723, 249] width 152 height 153
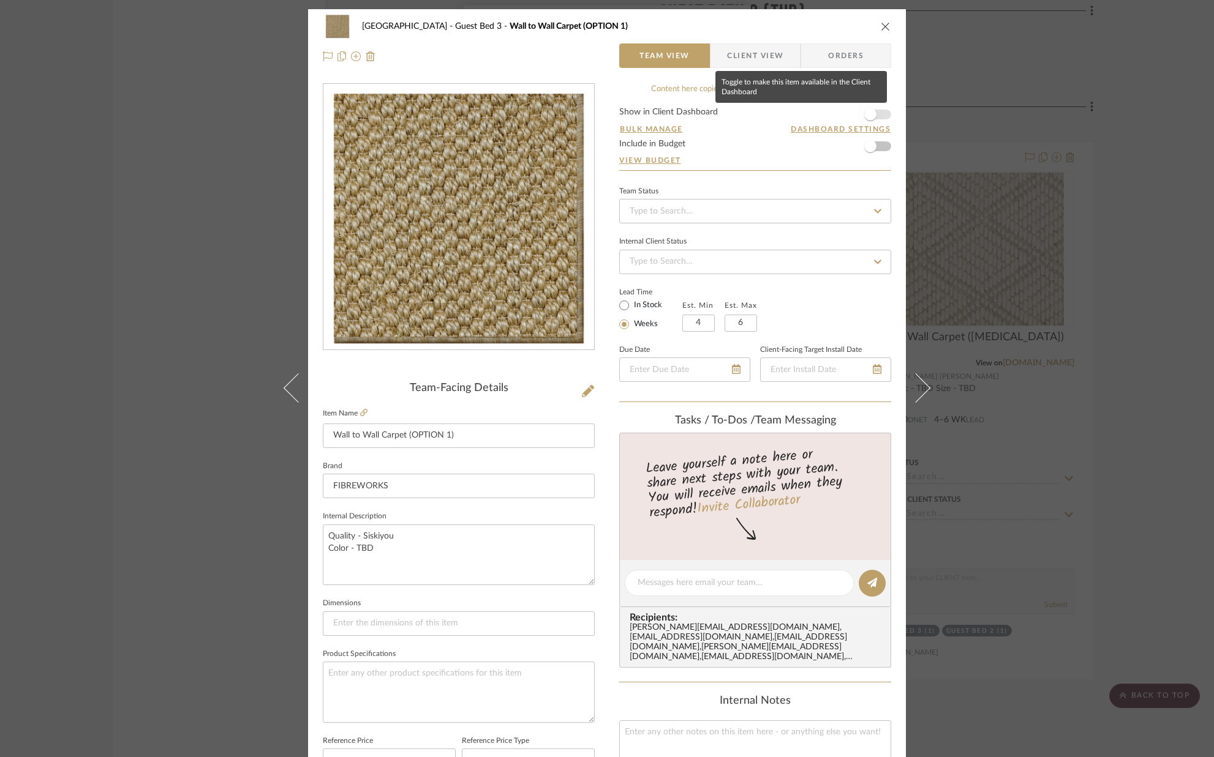
click at [864, 119] on span "button" at bounding box center [870, 114] width 12 height 12
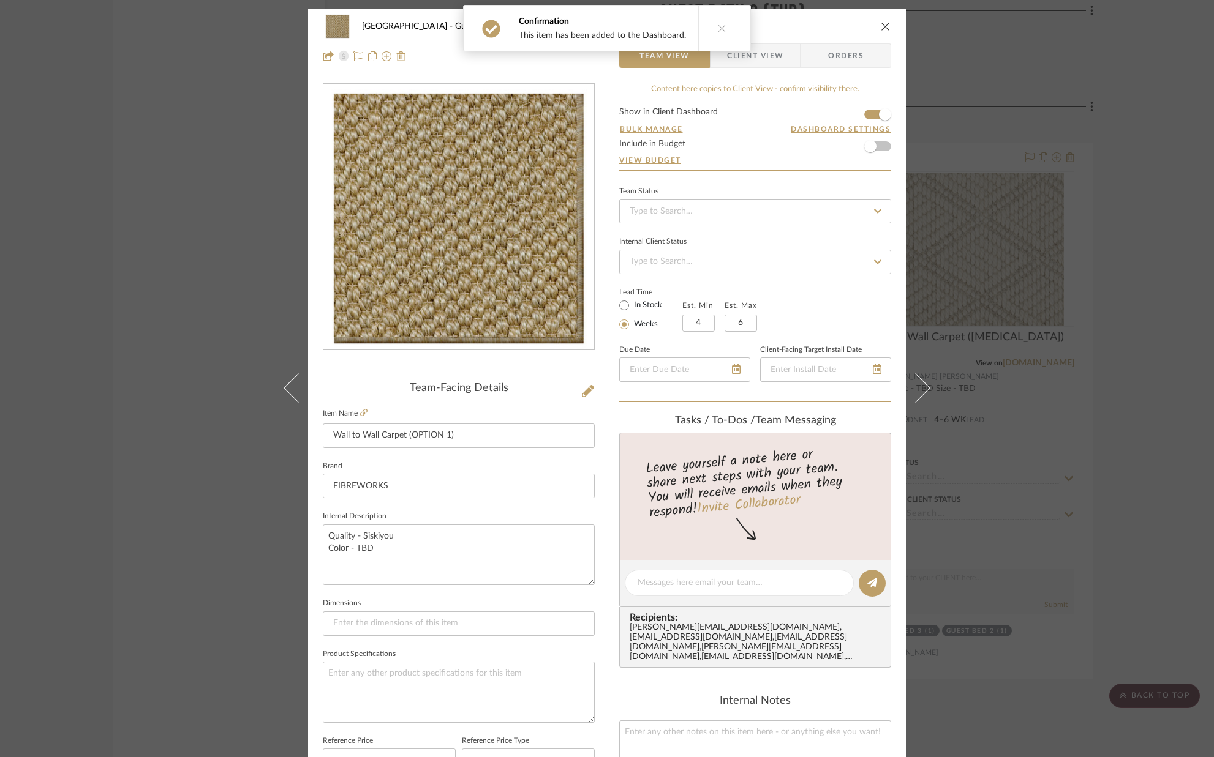
click at [883, 25] on icon "close" at bounding box center [885, 26] width 10 height 10
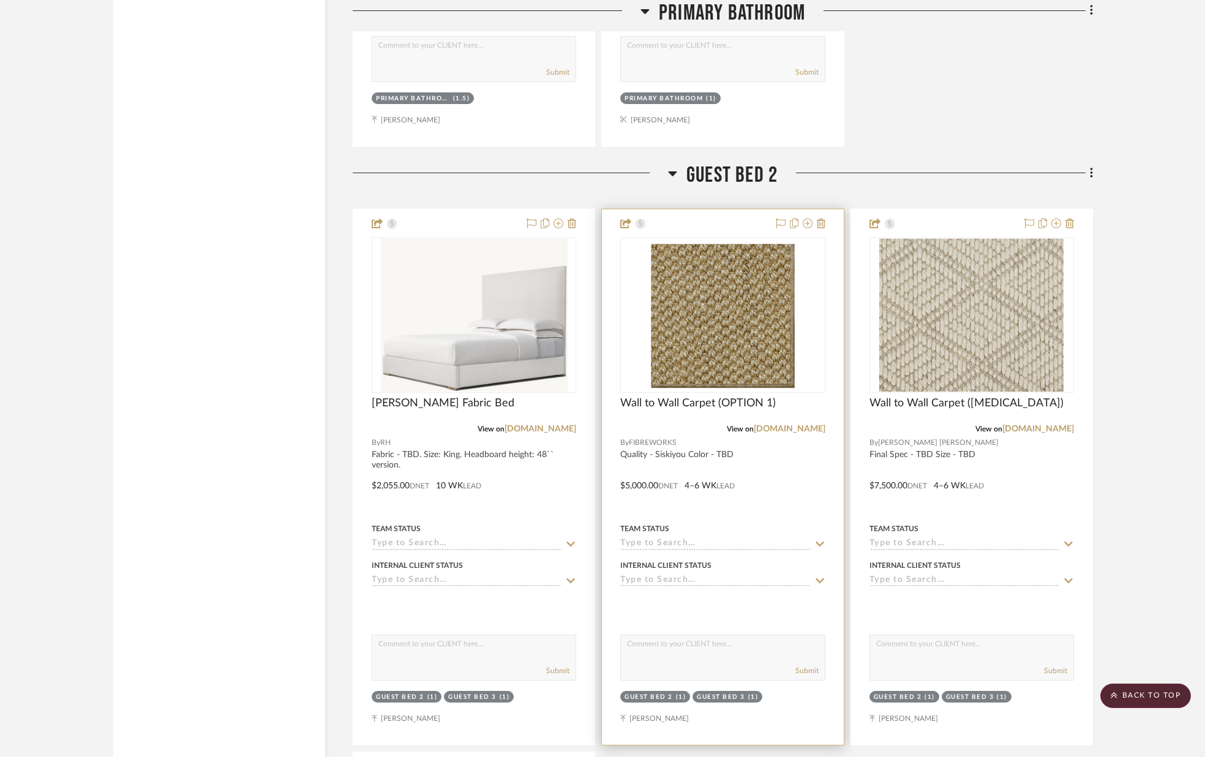
scroll to position [7791, 0]
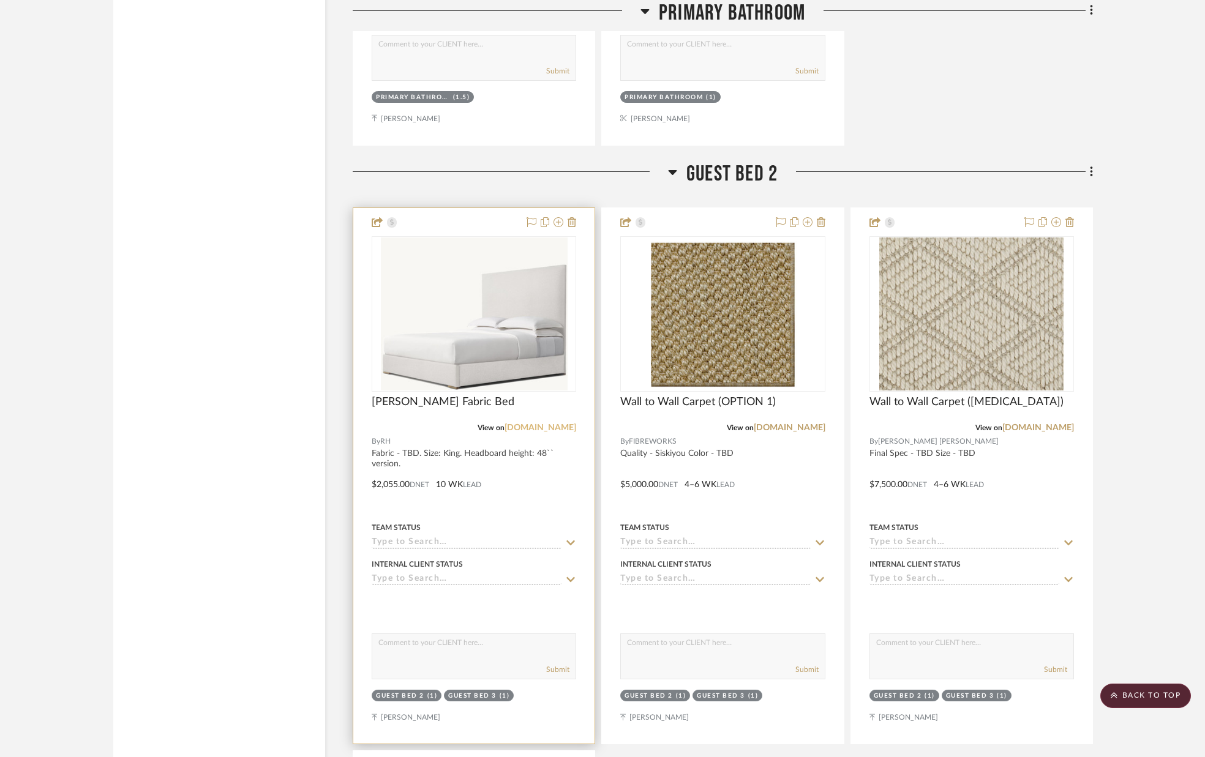
click at [562, 426] on link "[DOMAIN_NAME]" at bounding box center [541, 428] width 72 height 9
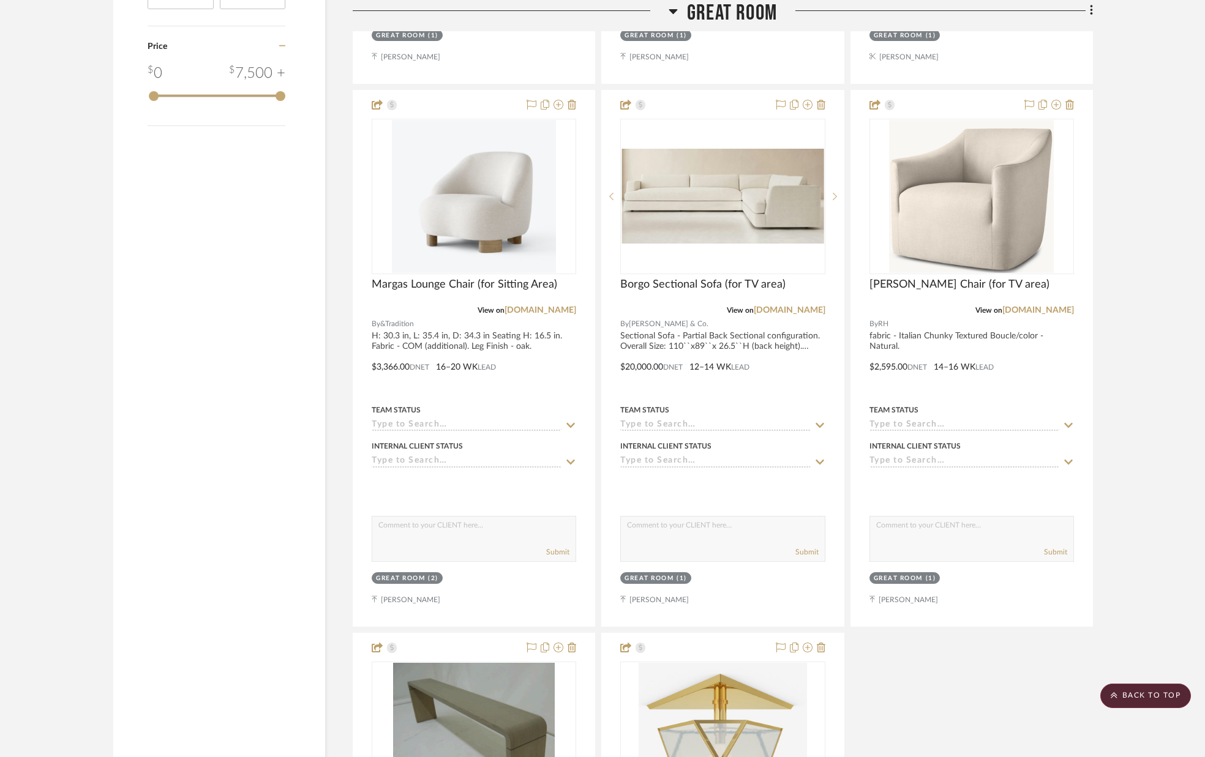
scroll to position [1932, 0]
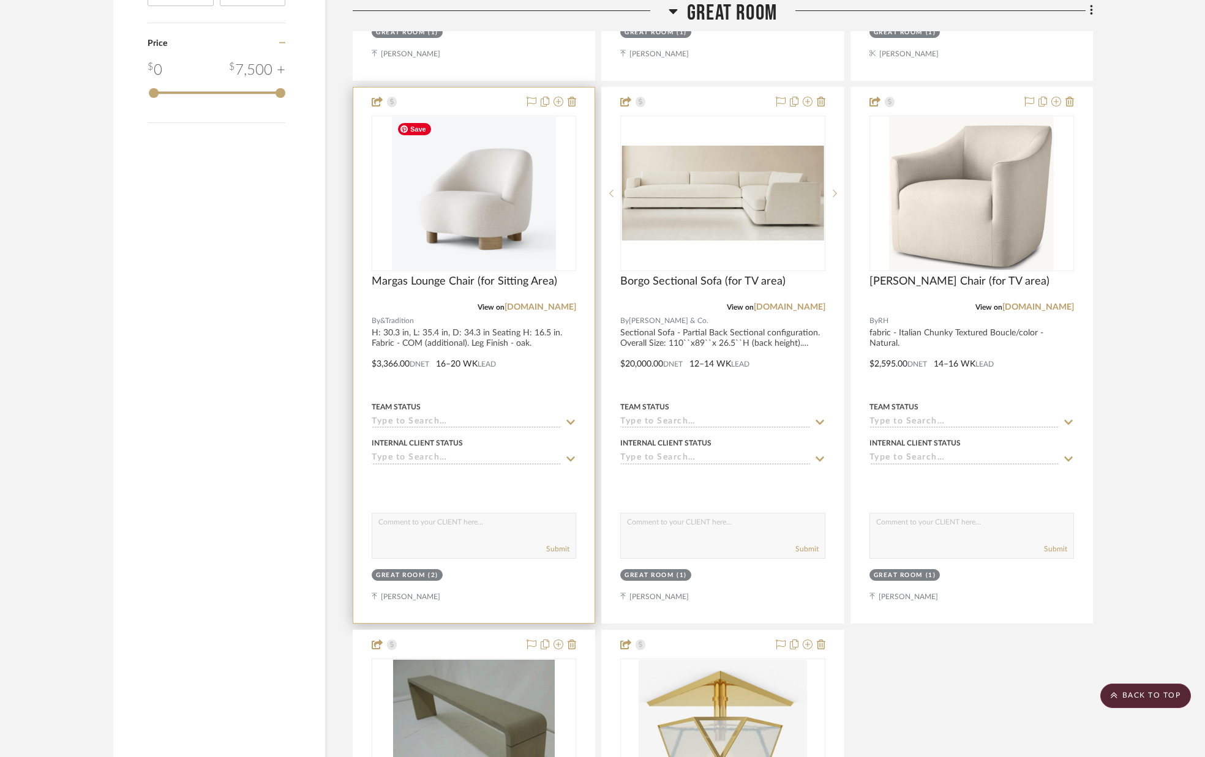
click at [506, 241] on img "0" at bounding box center [474, 193] width 164 height 153
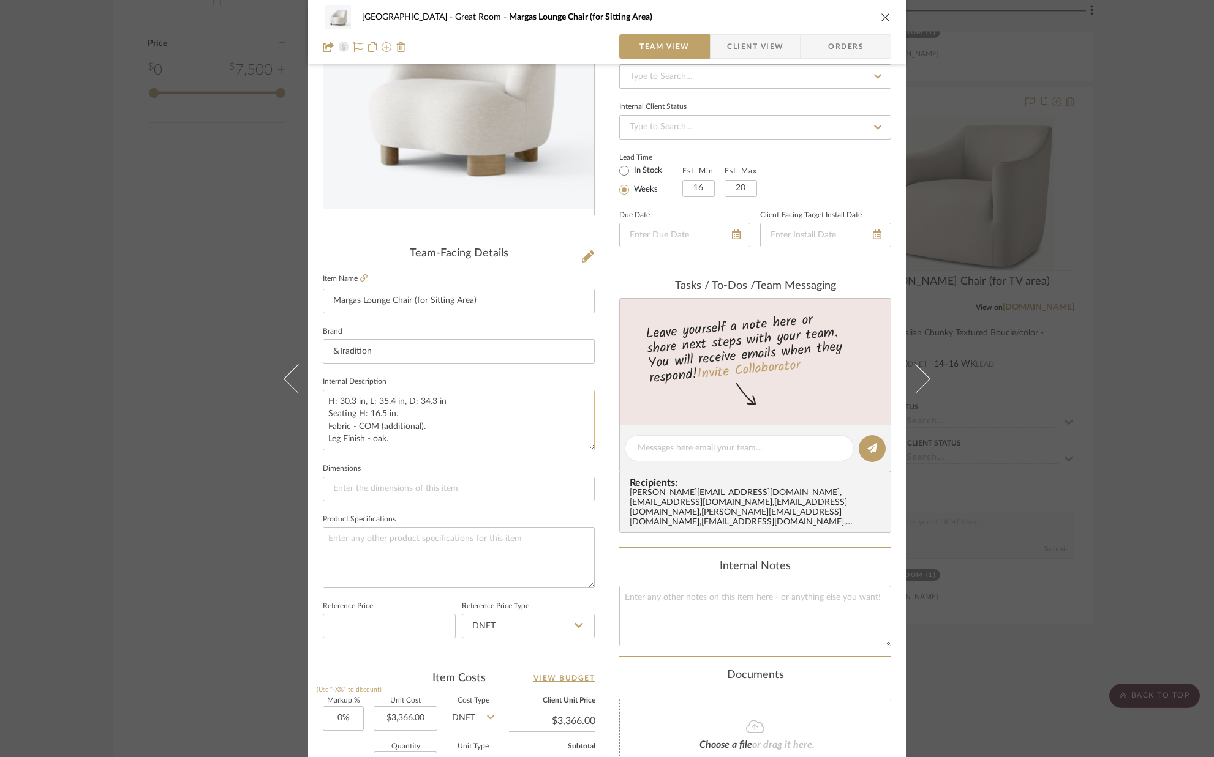
scroll to position [0, 0]
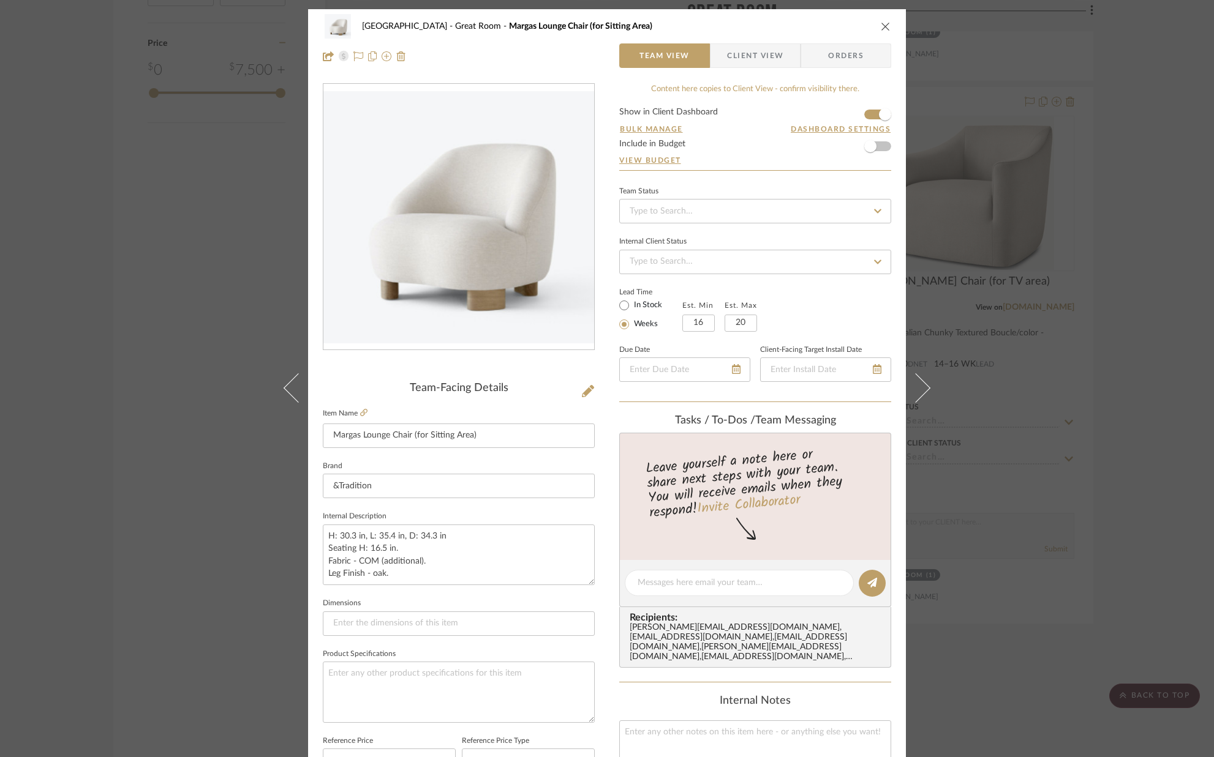
click at [880, 25] on icon "close" at bounding box center [885, 26] width 10 height 10
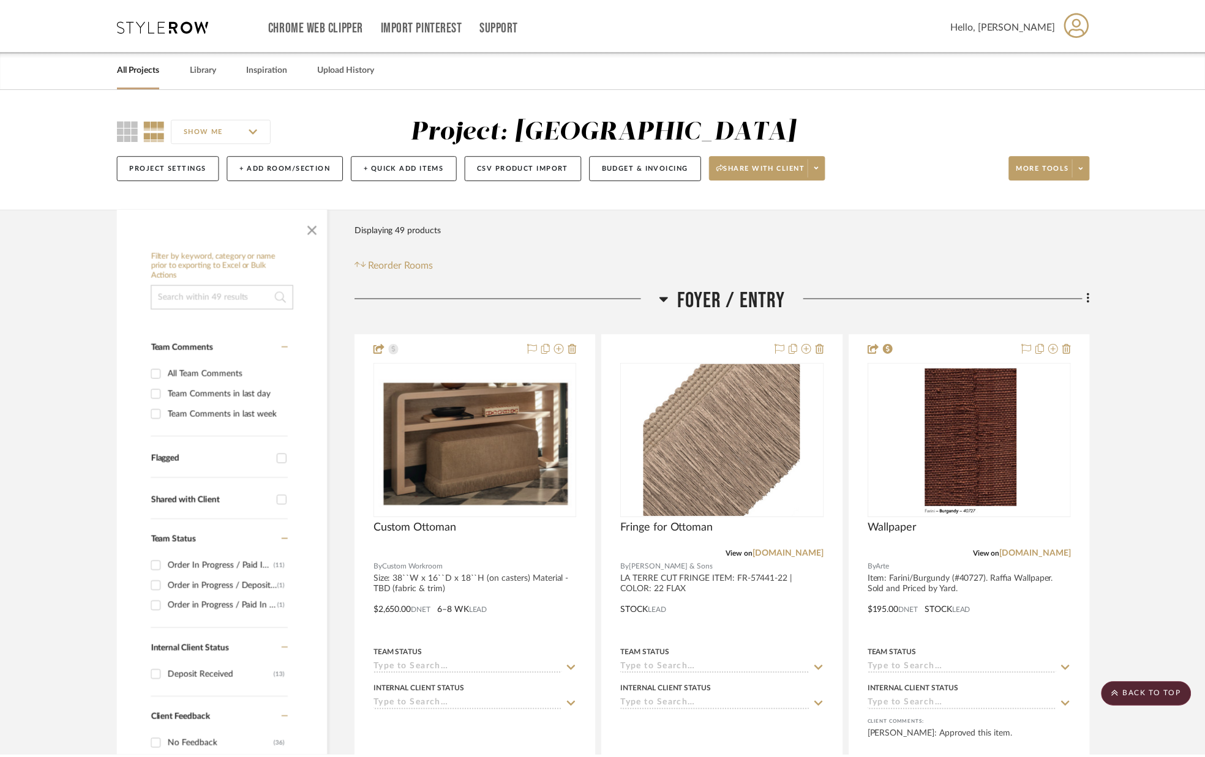
scroll to position [1932, 0]
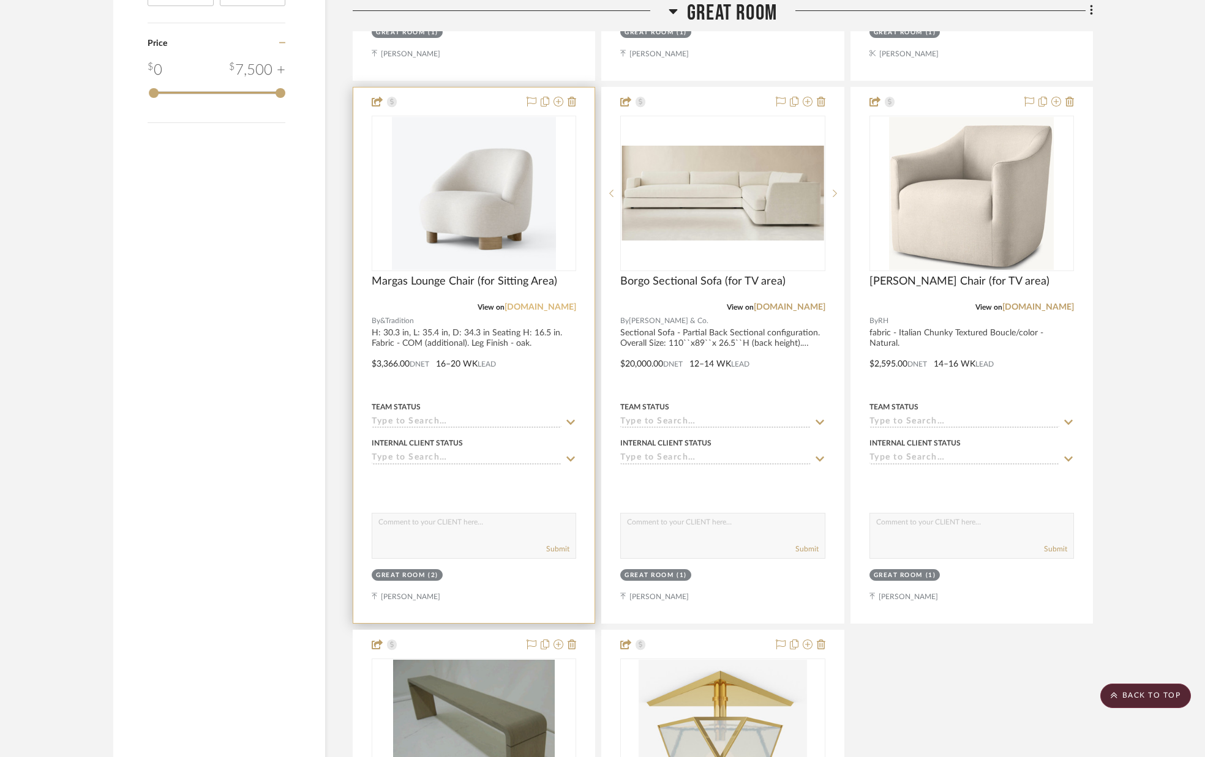
click at [559, 307] on link "[DOMAIN_NAME]" at bounding box center [541, 307] width 72 height 9
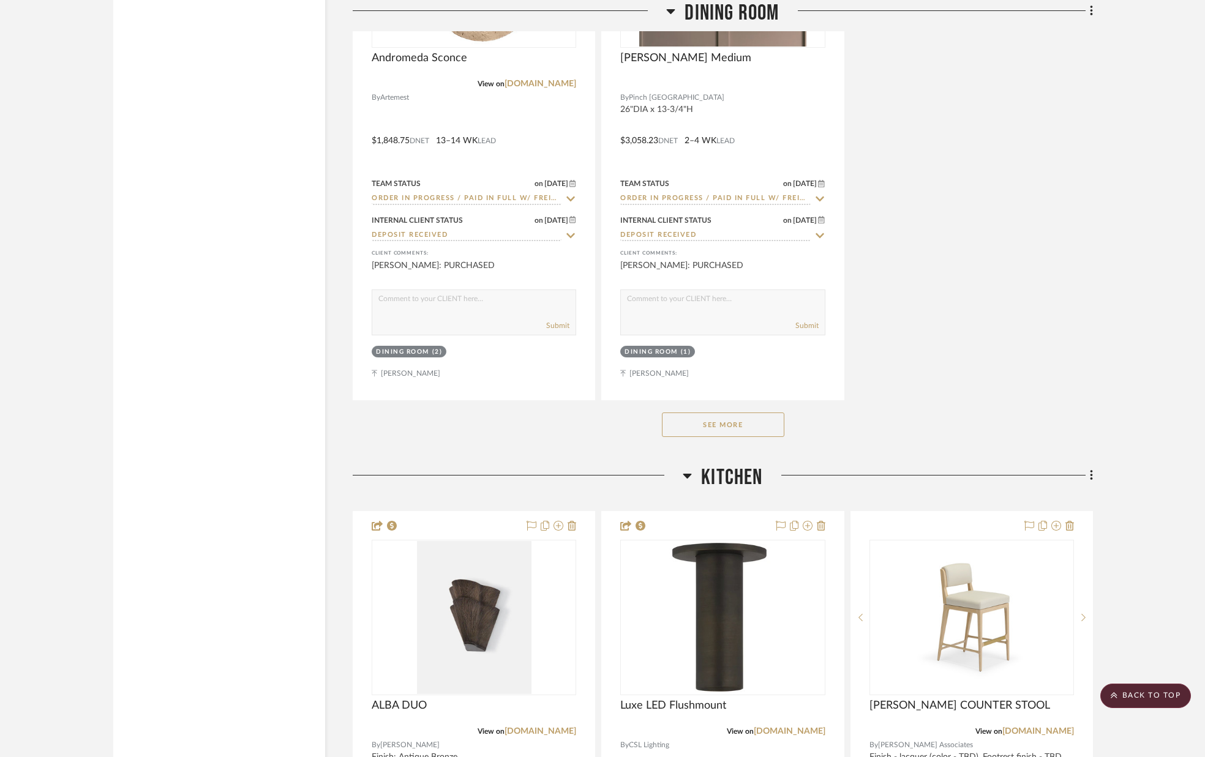
scroll to position [4438, 0]
